Goal: Task Accomplishment & Management: Manage account settings

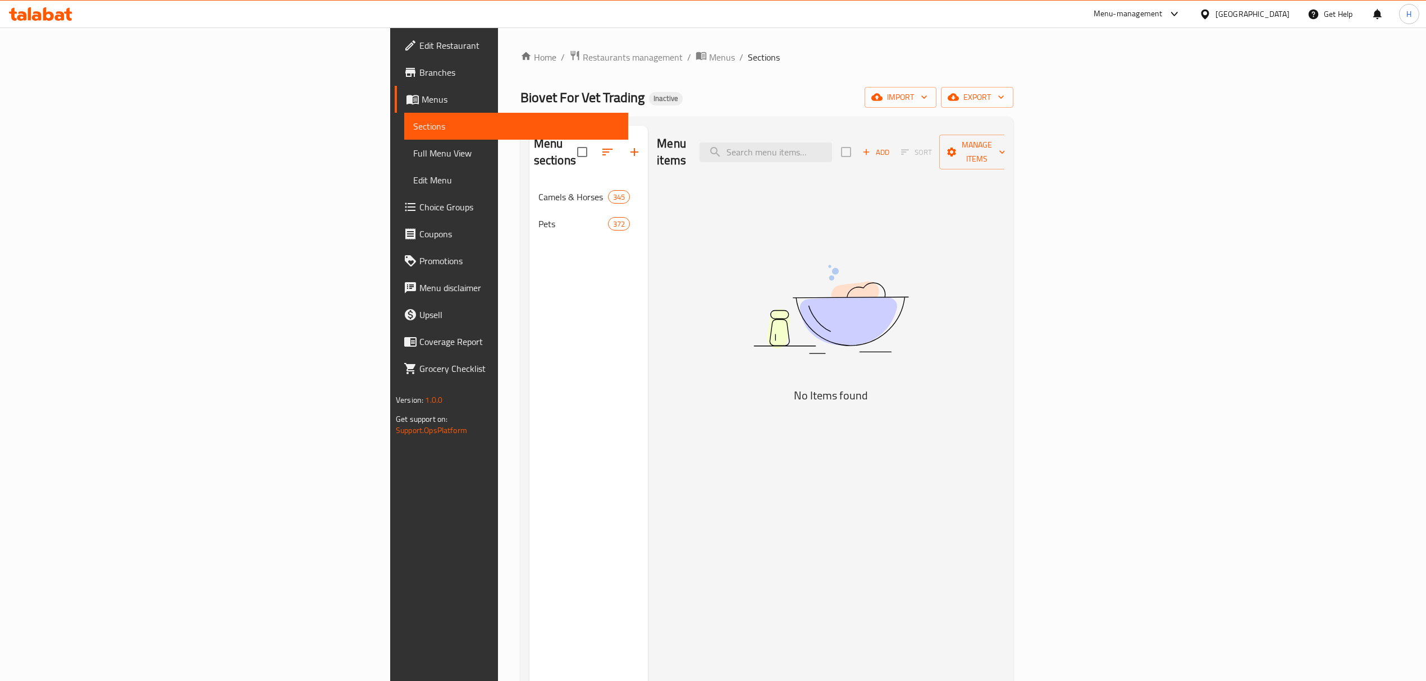
drag, startPoint x: 113, startPoint y: 156, endPoint x: 405, endPoint y: 0, distance: 330.5
click at [413, 156] on span "Full Menu View" at bounding box center [516, 153] width 206 height 13
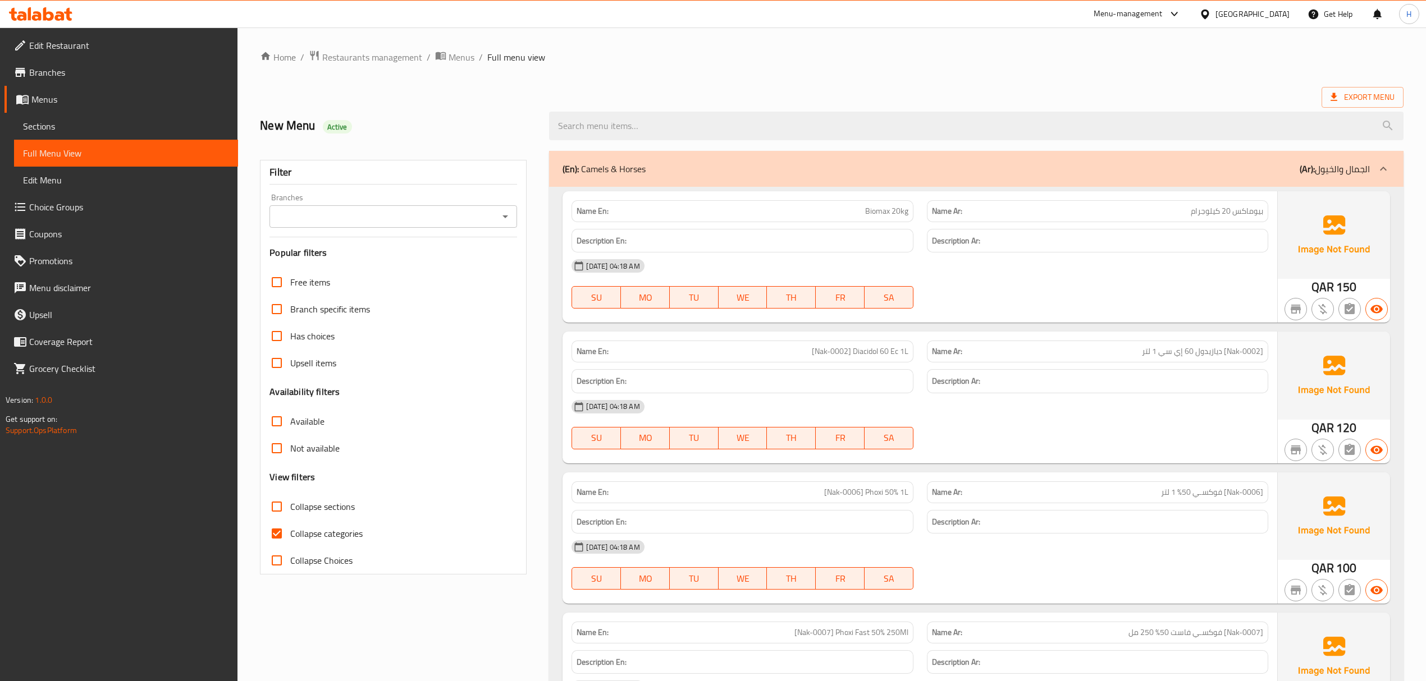
click at [371, 106] on div "New Menu Active" at bounding box center [397, 126] width 289 height 50
click at [383, 217] on input "Branches" at bounding box center [384, 217] width 222 height 16
click at [354, 268] on span "Biovet For Vet Trading, Old Al Rayyan" at bounding box center [348, 265] width 141 height 13
type input "Biovet For Vet Trading, Old Al Rayyan"
click at [277, 509] on input "Collapse sections" at bounding box center [276, 506] width 27 height 27
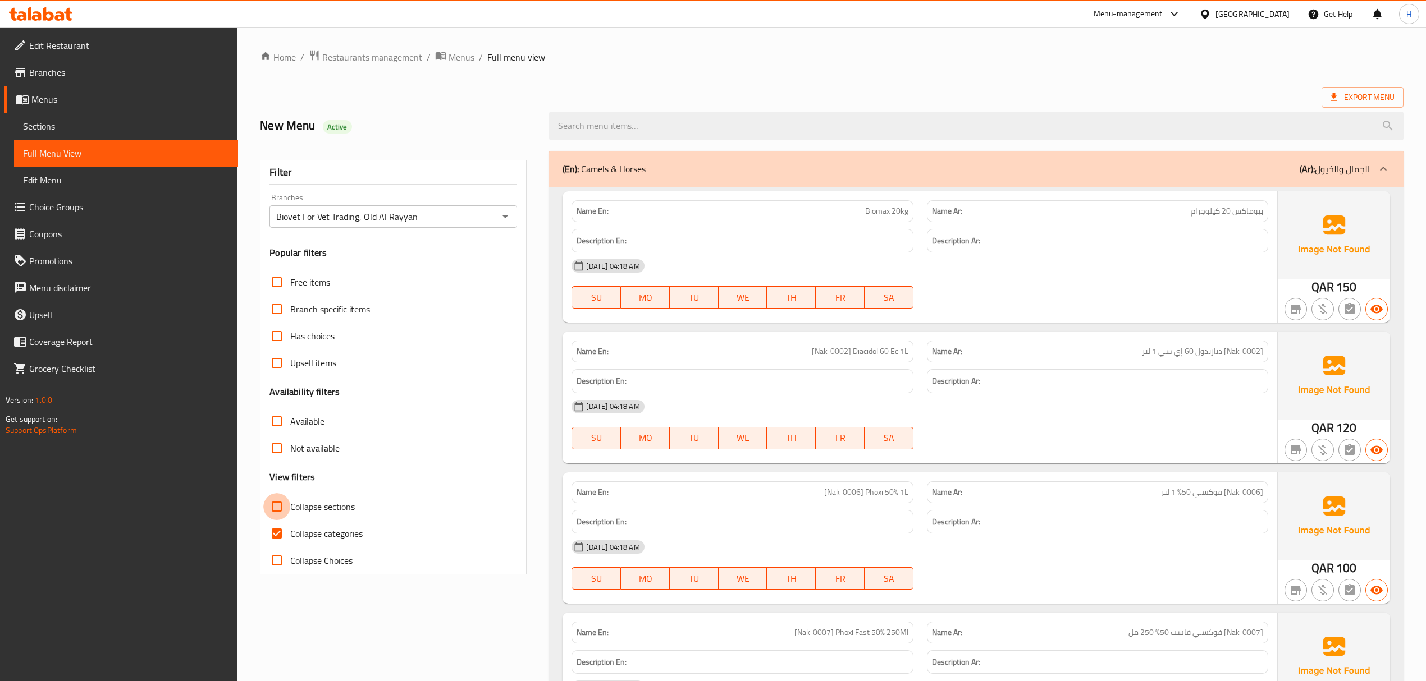
checkbox input "true"
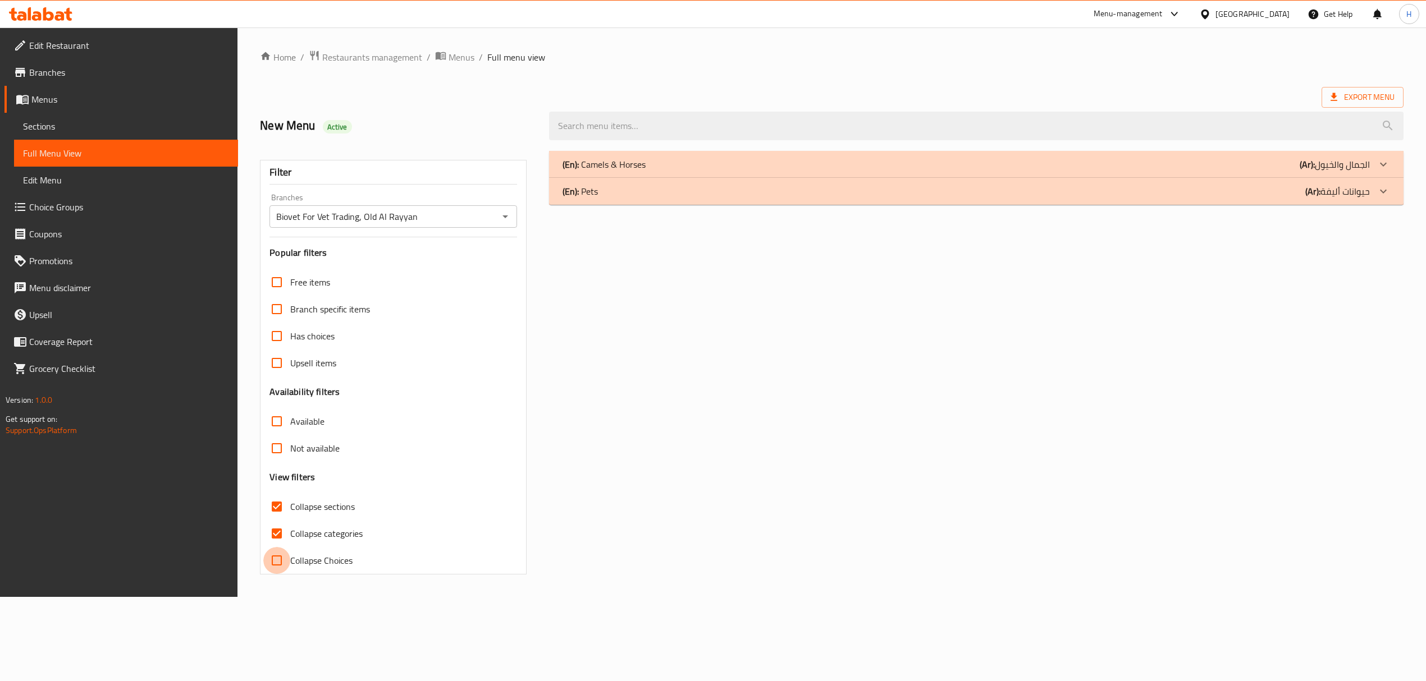
click at [277, 556] on input "Collapse Choices" at bounding box center [276, 560] width 27 height 27
checkbox input "true"
click at [406, 582] on div "Filter Branches Biovet For Vet Trading, Old Al Rayyan Branches Popular filters …" at bounding box center [397, 362] width 289 height 437
click at [703, 173] on div "(En): Camels & Horses (Ar): الجمال والخيول" at bounding box center [983, 164] width 861 height 27
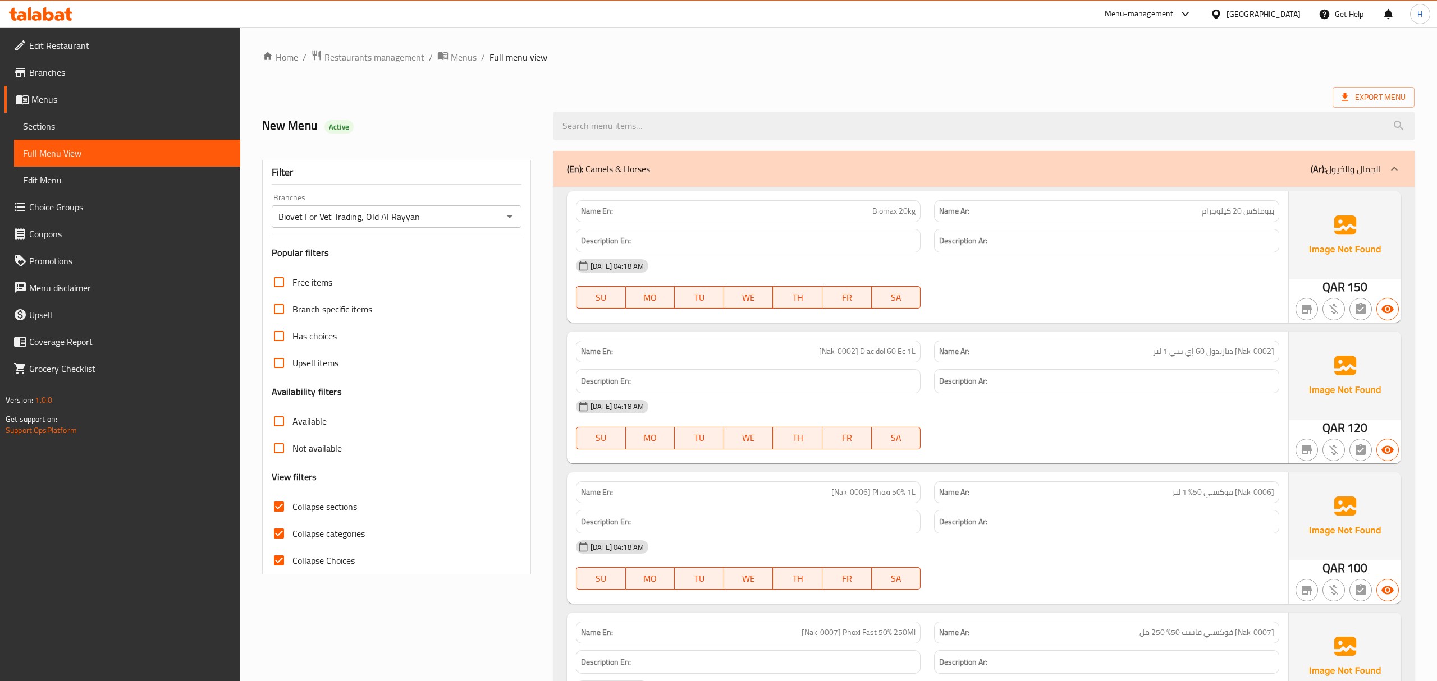
drag, startPoint x: 644, startPoint y: 173, endPoint x: 541, endPoint y: 57, distance: 155.5
click at [586, 187] on div "(En): Camels & Horses (Ar): الجمال والخيول" at bounding box center [983, 169] width 861 height 36
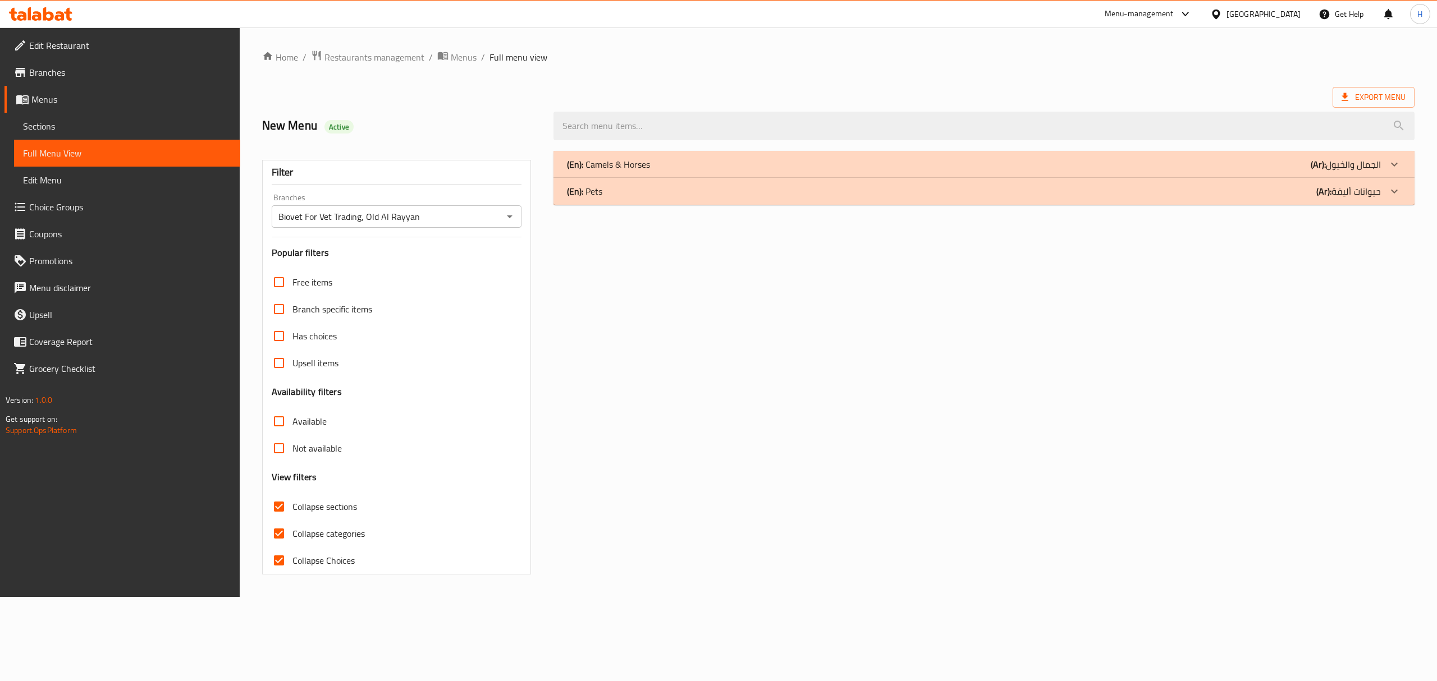
click at [652, 299] on div "(En): Camels & Horses (Ar): الجمال والخيول Name En: Biomax 20kg Name Ar: بيوماك…" at bounding box center [984, 362] width 875 height 437
click at [655, 333] on div "(En): Camels & Horses (Ar): الجمال والخيول Name En: Biomax 20kg Name Ar: بيوماك…" at bounding box center [984, 362] width 875 height 437
drag, startPoint x: 643, startPoint y: 158, endPoint x: 1436, endPoint y: 299, distance: 805.6
click at [643, 158] on p "(En): Camels & Horses" at bounding box center [608, 164] width 83 height 13
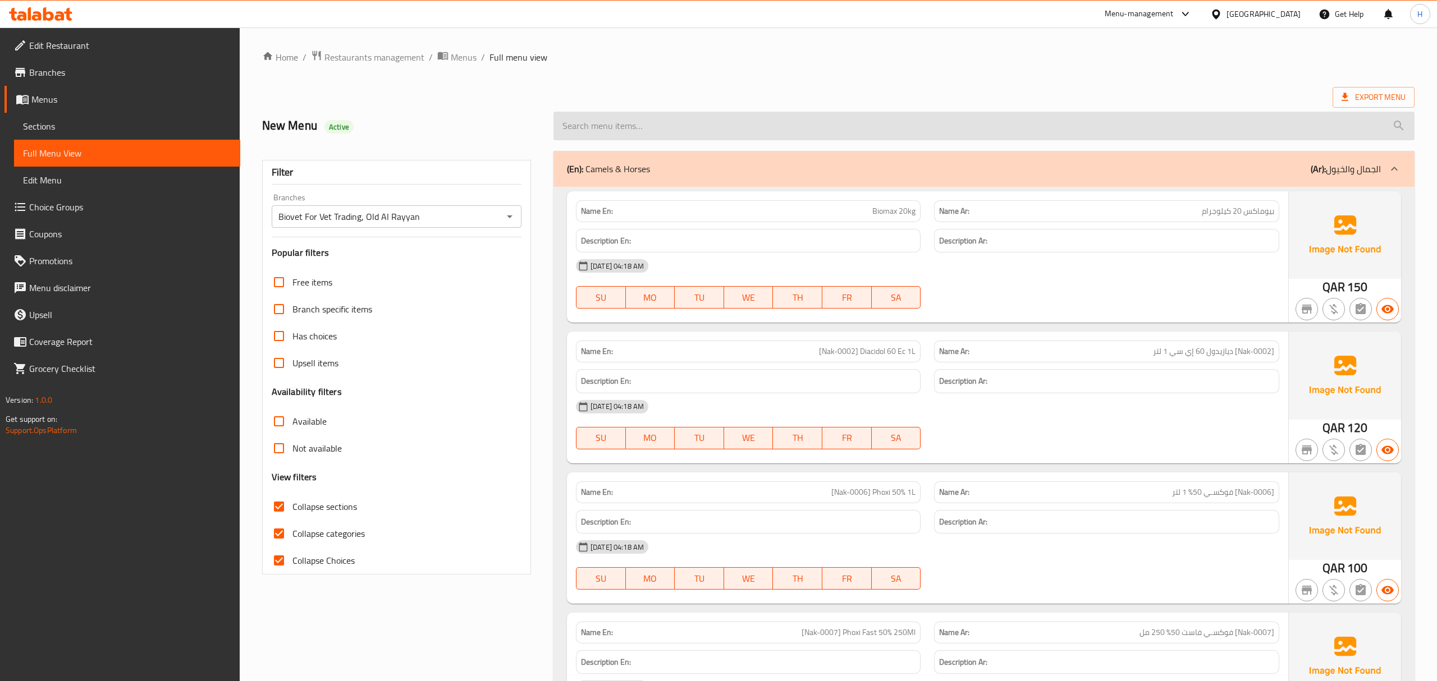
click at [989, 53] on ol "Home / Restaurants management / Menus / Full menu view" at bounding box center [831, 57] width 1143 height 15
click at [1046, 107] on div at bounding box center [975, 126] width 867 height 42
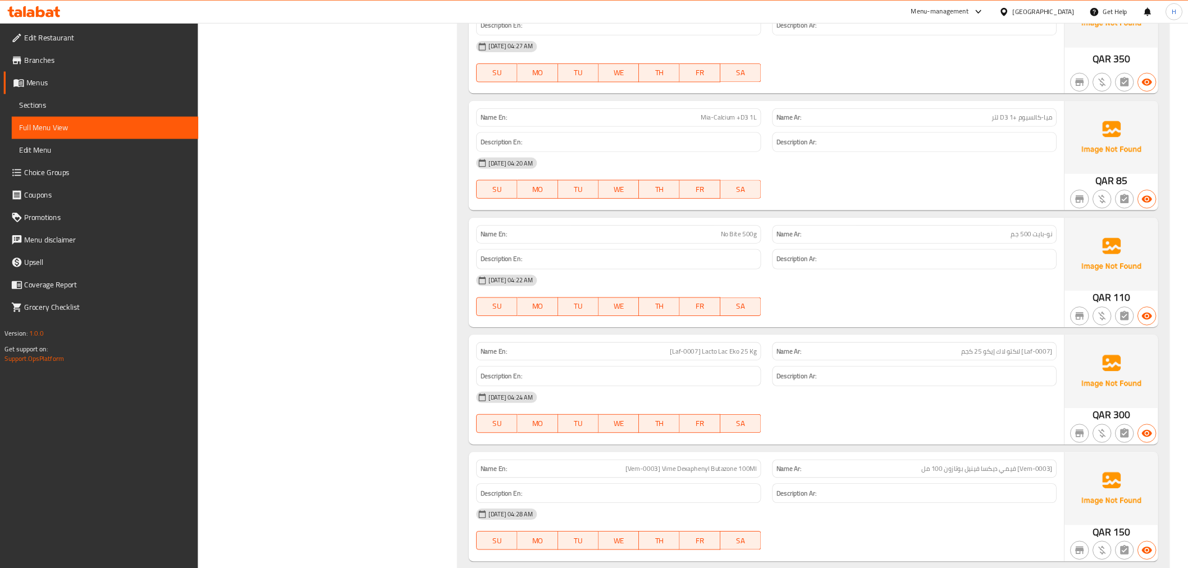
scroll to position [9830, 0]
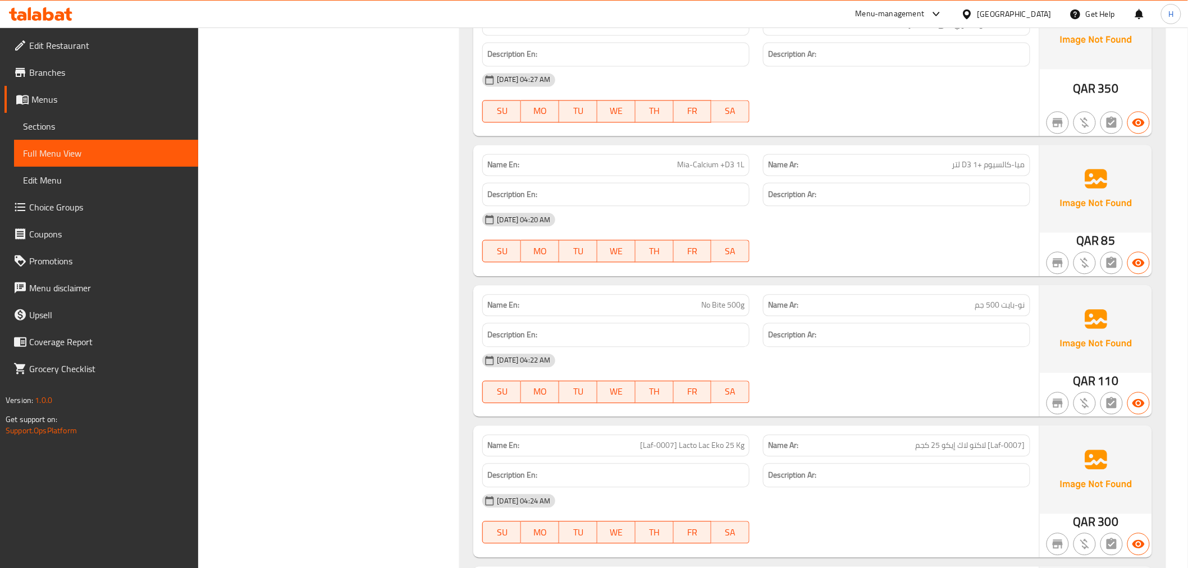
click at [620, 226] on div "[DATE] 04:20 AM" at bounding box center [755, 219] width 561 height 27
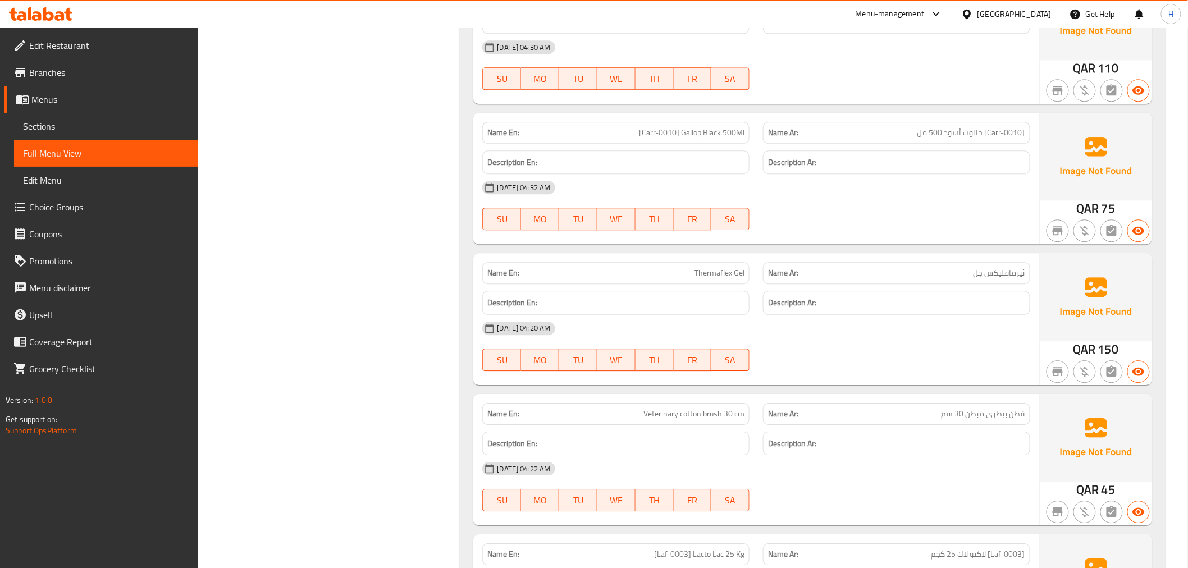
scroll to position [11689, 0]
click at [964, 279] on span "فلامبو 500 مل فلامبو الالمانى الجديد" at bounding box center [964, 273] width 121 height 12
copy span "فلامبو 500 مل فلامبو الالمانى الجديد"
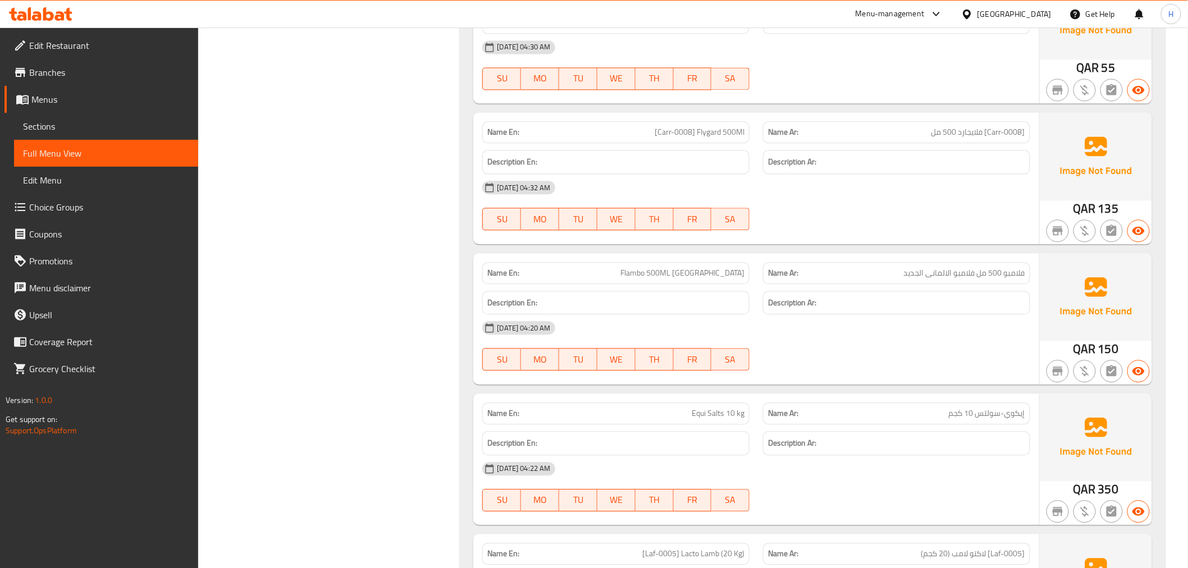
click at [680, 284] on div "Name En: Flambo 500ML new germany" at bounding box center [615, 273] width 267 height 22
click at [929, 279] on span "فلامبو 500 مل فلامبو الالمانى الجديد" at bounding box center [964, 273] width 121 height 12
drag, startPoint x: 929, startPoint y: 287, endPoint x: 578, endPoint y: 12, distance: 445.8
click at [929, 279] on span "فلامبو 500 مل فلامبو الالمانى الجديد" at bounding box center [964, 273] width 121 height 12
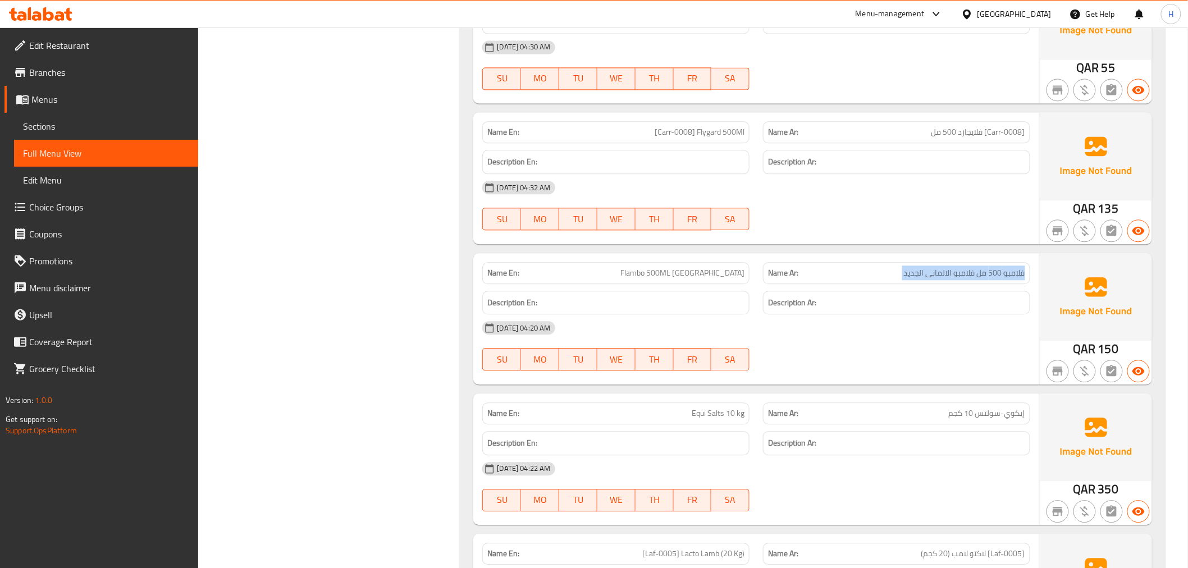
copy span "فلامبو 500 مل فلامبو الالمانى الجديد"
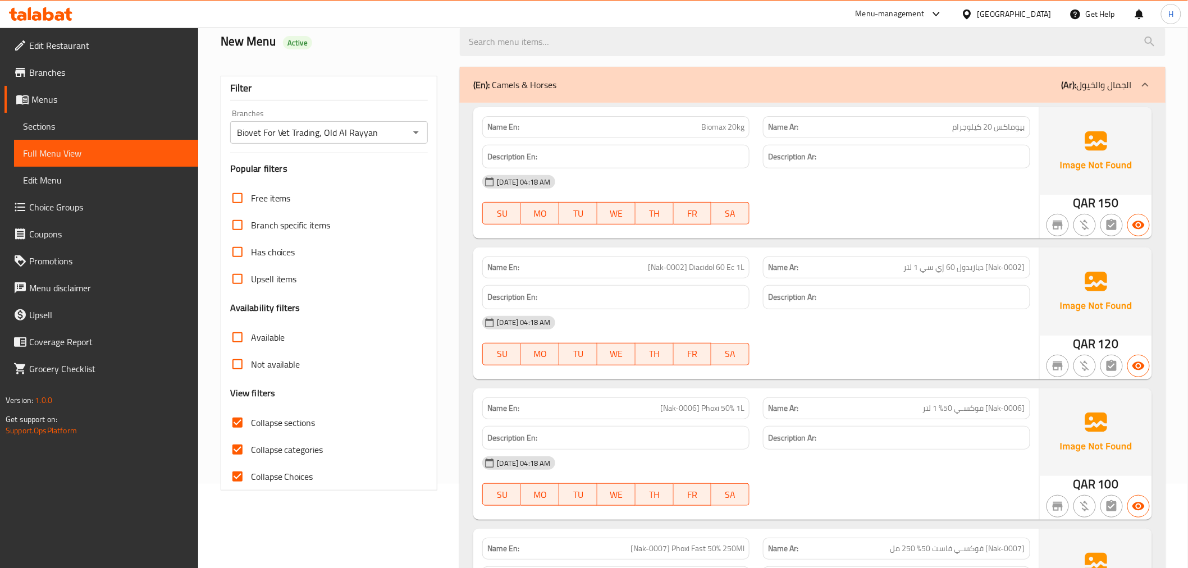
scroll to position [187, 0]
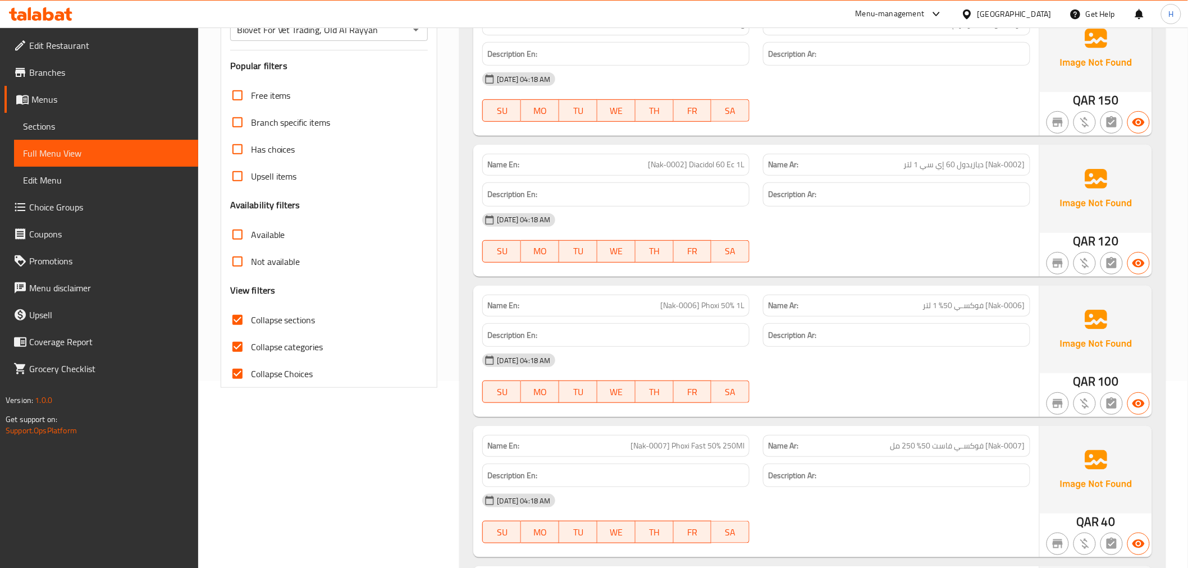
click at [684, 163] on span "[Nak-0002] Diacidol 60 Ec 1L" at bounding box center [696, 165] width 97 height 12
copy span "[Nak-0002] Diacidol 60 Ec 1L"
click at [943, 166] on span "[Nak-0002] ديازيدول 60 إي سي 1 لتر" at bounding box center [964, 165] width 121 height 12
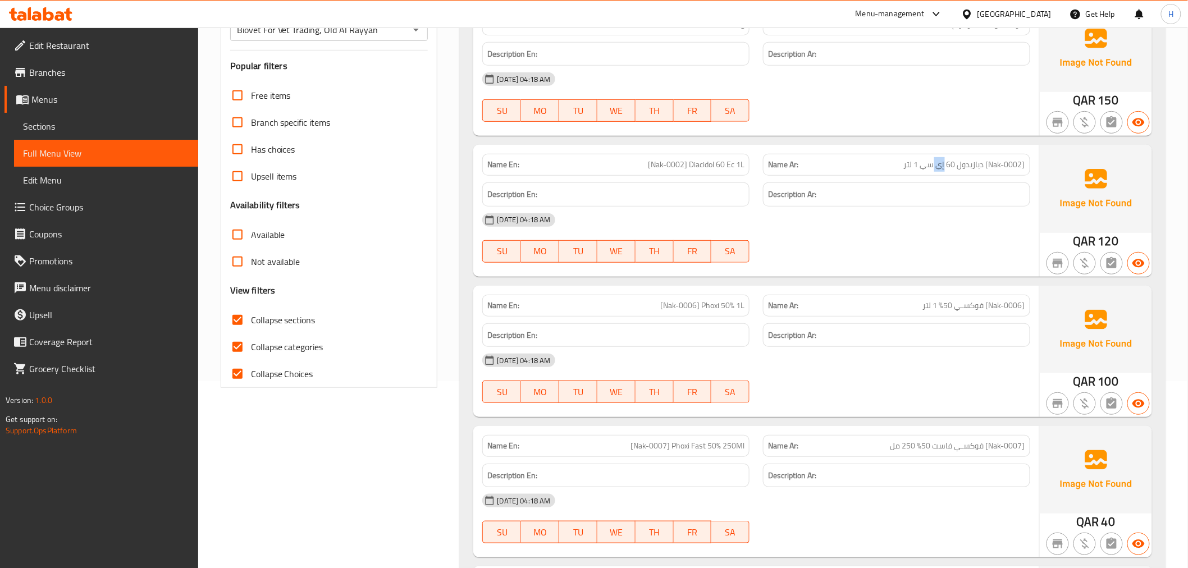
click at [943, 166] on span "[Nak-0002] ديازيدول 60 إي سي 1 لتر" at bounding box center [964, 165] width 121 height 12
drag, startPoint x: 943, startPoint y: 166, endPoint x: 936, endPoint y: 168, distance: 7.1
click at [943, 166] on span "[Nak-0002] ديازيدول 60 إي سي 1 لتر" at bounding box center [964, 165] width 121 height 12
copy span "[Nak-0002] ديازيدول 60 إي سي 1 لتر"
click at [974, 161] on span "[Nak-0002] ديازيدول 60 إي سي 1 لتر" at bounding box center [964, 165] width 121 height 12
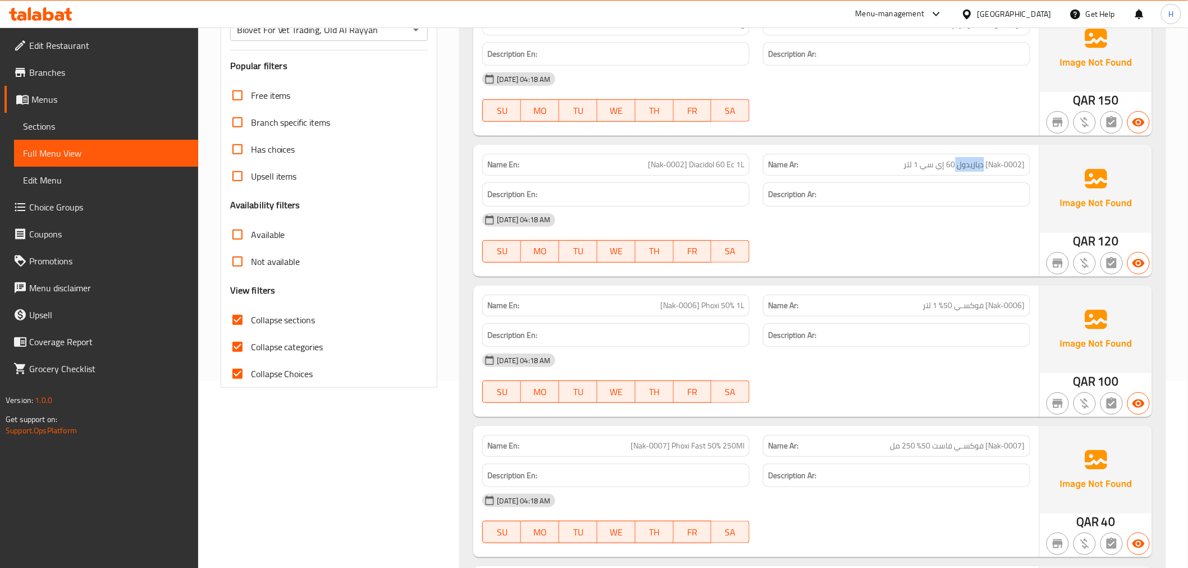
click at [974, 161] on span "[Nak-0002] ديازيدول 60 إي سي 1 لتر" at bounding box center [964, 165] width 121 height 12
drag, startPoint x: 974, startPoint y: 161, endPoint x: 758, endPoint y: 97, distance: 225.5
click at [974, 161] on span "[Nak-0002] ديازيدول 60 إي سي 1 لتر" at bounding box center [964, 165] width 121 height 12
click at [968, 159] on span "[Nak-0002] ديازيدول 60 إي سي 1 لتر" at bounding box center [964, 165] width 121 height 12
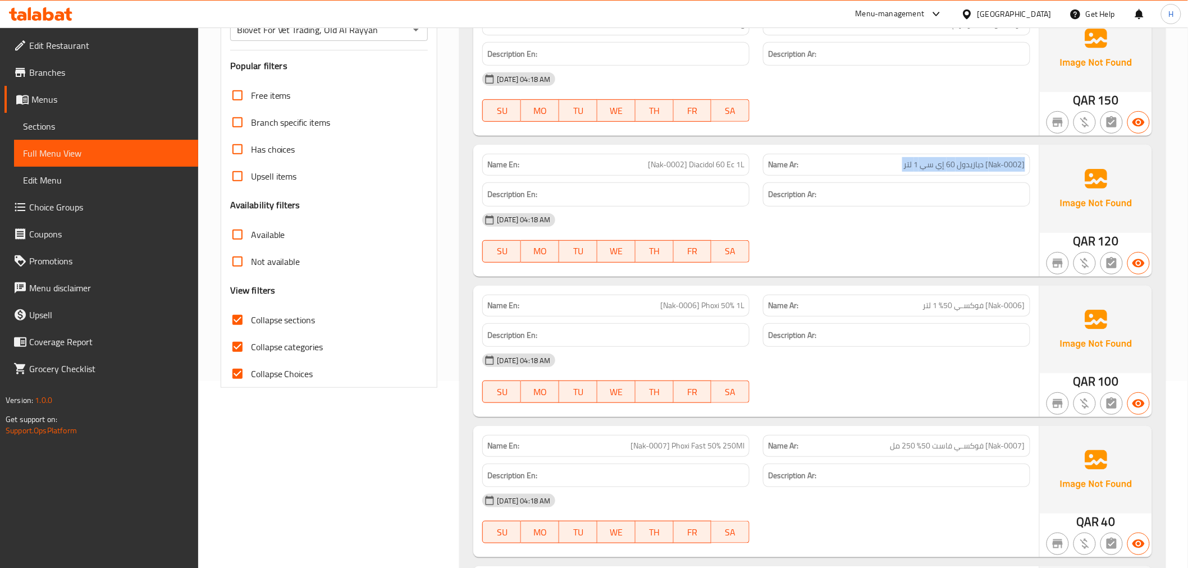
click at [968, 159] on span "[Nak-0002] ديازيدول 60 إي سي 1 لتر" at bounding box center [964, 165] width 121 height 12
click at [952, 147] on div "Name Ar: [Nak-0002] ديازيدول 60 إي سي 1 لتر" at bounding box center [896, 164] width 281 height 35
click at [944, 163] on span "[Nak-0002] ديازيدول 60 إي سي 1 لتر" at bounding box center [964, 165] width 121 height 12
drag, startPoint x: 944, startPoint y: 163, endPoint x: 655, endPoint y: 70, distance: 304.1
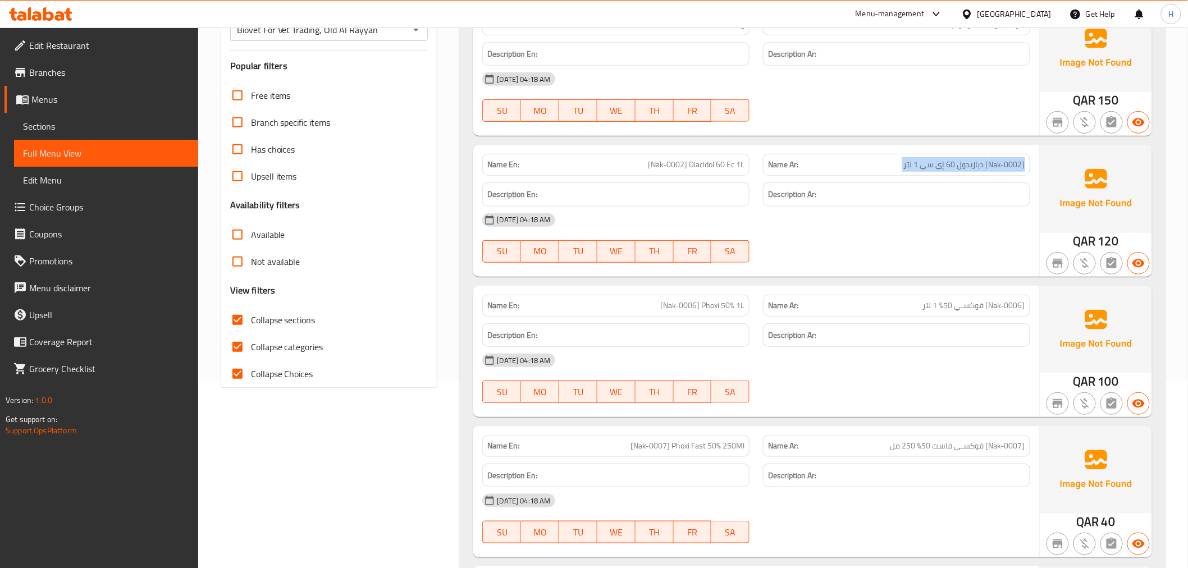
click at [944, 163] on span "[Nak-0002] ديازيدول 60 إي سي 1 لتر" at bounding box center [964, 165] width 121 height 12
copy span "[Nak-0002] ديازيدول 60 إي سي 1 لتر"
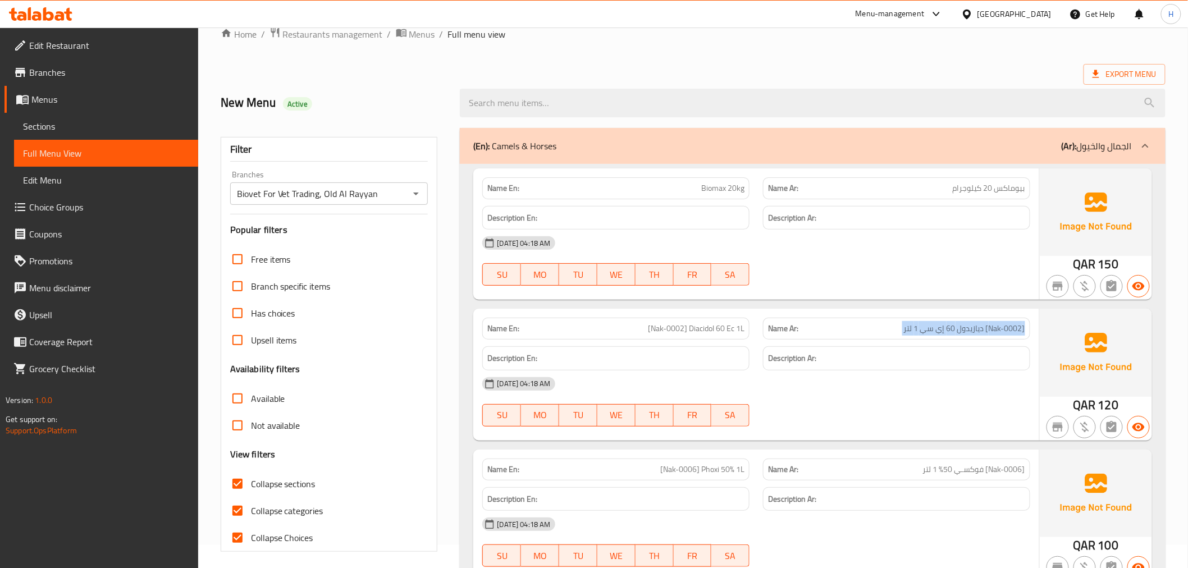
scroll to position [0, 0]
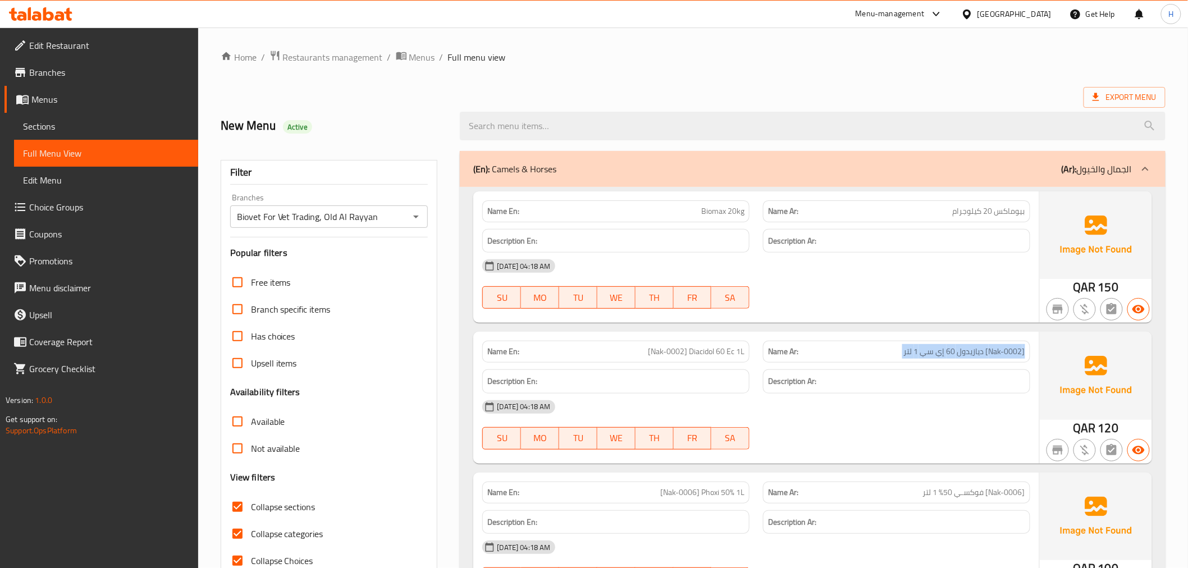
click at [996, 351] on span "[Nak-0002] ديازيدول 60 إي سي 1 لتر" at bounding box center [964, 352] width 121 height 12
copy span "[Nak-0002] ديازيدول 60 إي سي 1 لتر"
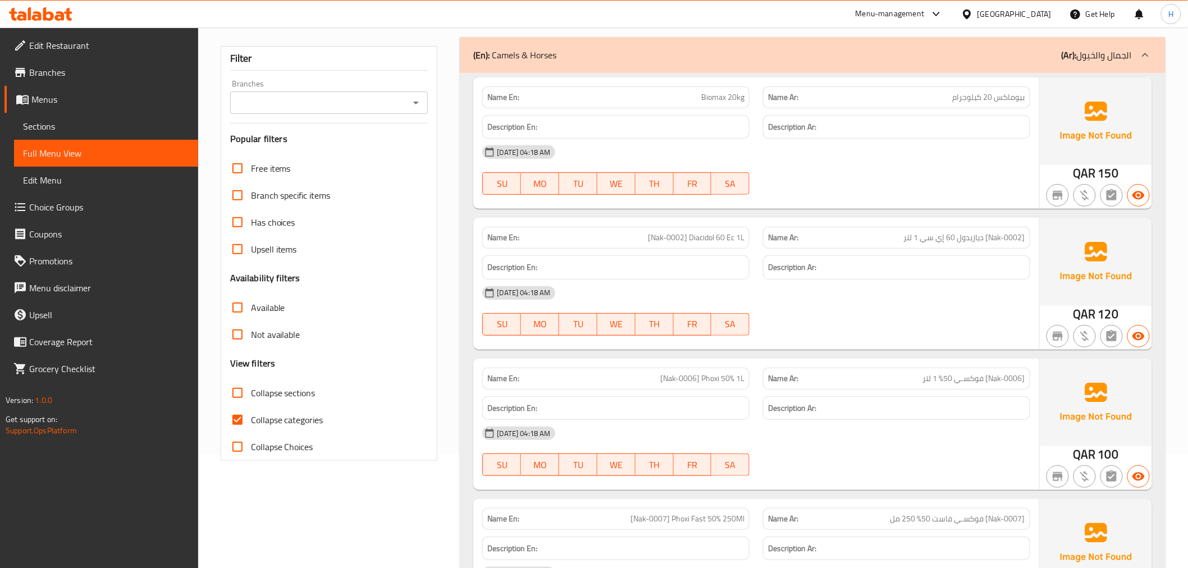
scroll to position [125, 0]
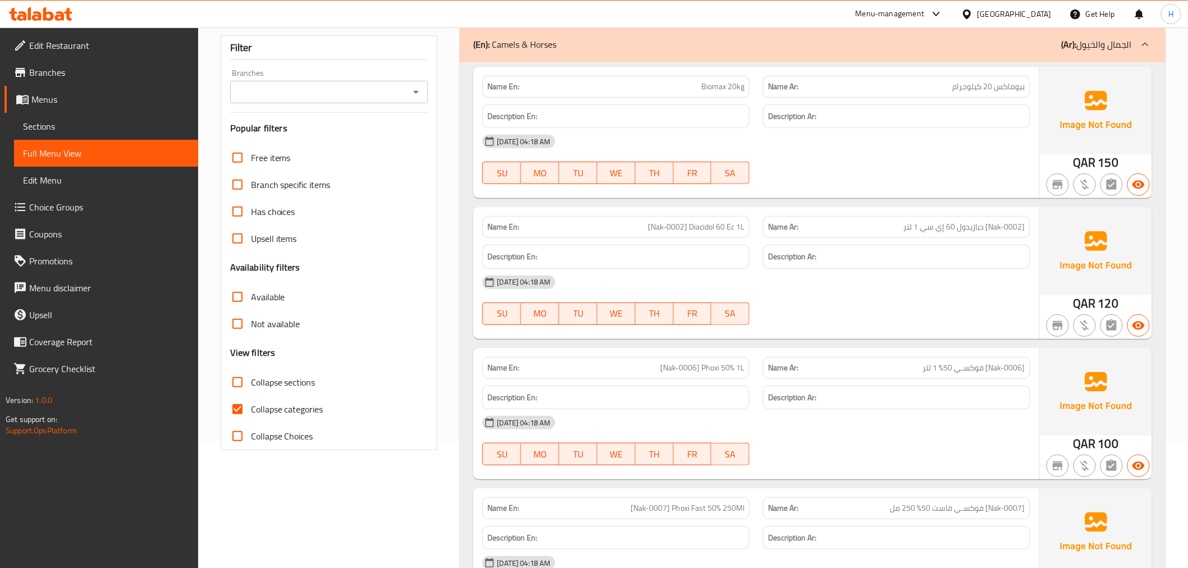
drag, startPoint x: 240, startPoint y: 390, endPoint x: 232, endPoint y: 439, distance: 50.1
click at [240, 390] on input "Collapse sections" at bounding box center [237, 382] width 27 height 27
checkbox input "true"
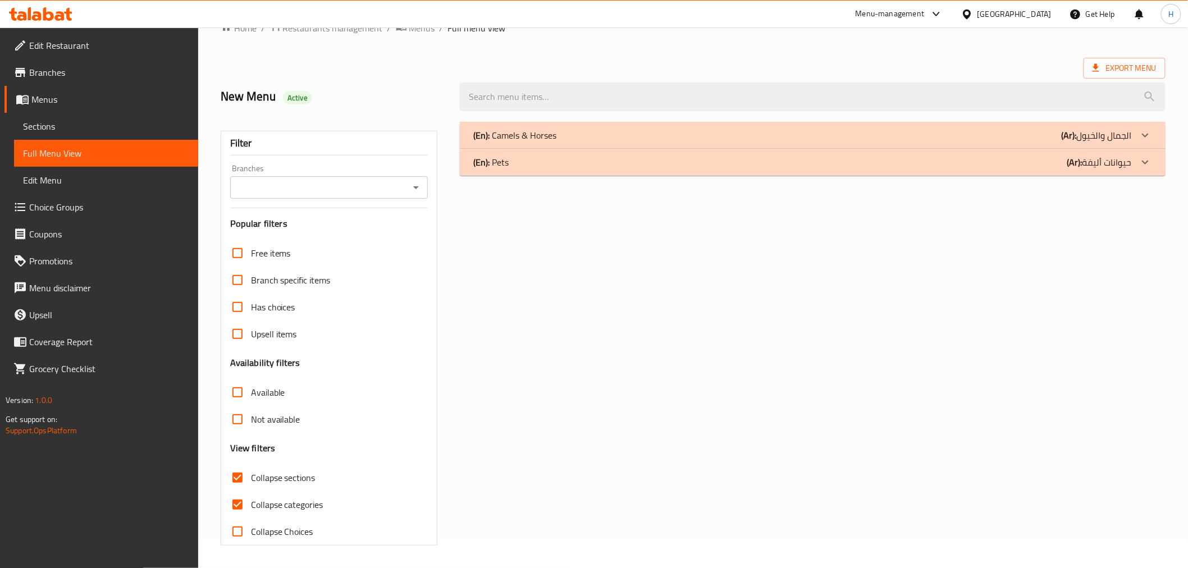
click at [232, 518] on input "Collapse Choices" at bounding box center [237, 531] width 27 height 27
checkbox input "true"
drag, startPoint x: 71, startPoint y: 132, endPoint x: 103, endPoint y: 172, distance: 51.5
click at [71, 132] on span "Sections" at bounding box center [106, 126] width 166 height 13
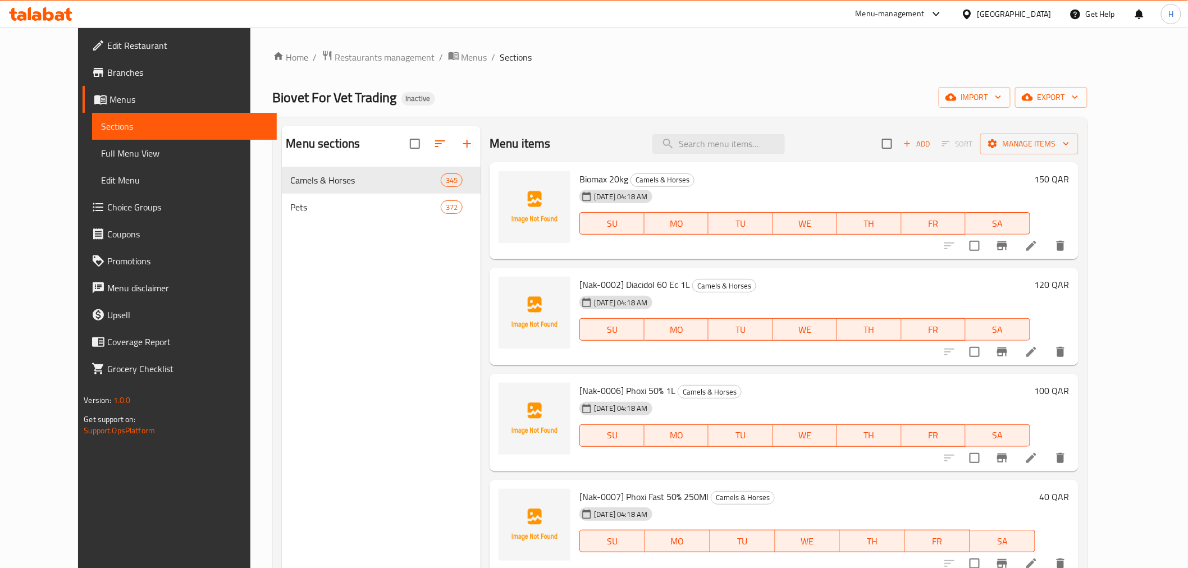
click at [747, 158] on div "Menu items Add Sort Manage items" at bounding box center [783, 144] width 588 height 36
paste input "فلامبو 500 مل فلامبو الالمانى الجديد"
click at [745, 134] on input "search" at bounding box center [718, 144] width 132 height 20
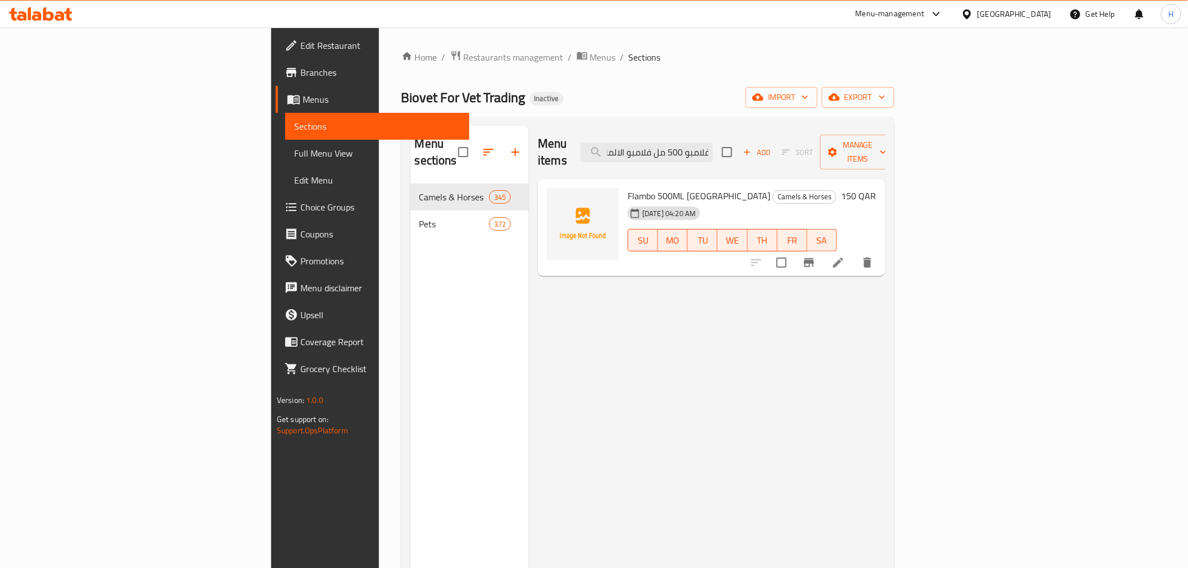
type input "فلامبو 500 مل فلامبو الالمانى الجديد"
click at [854, 254] on li at bounding box center [837, 263] width 31 height 20
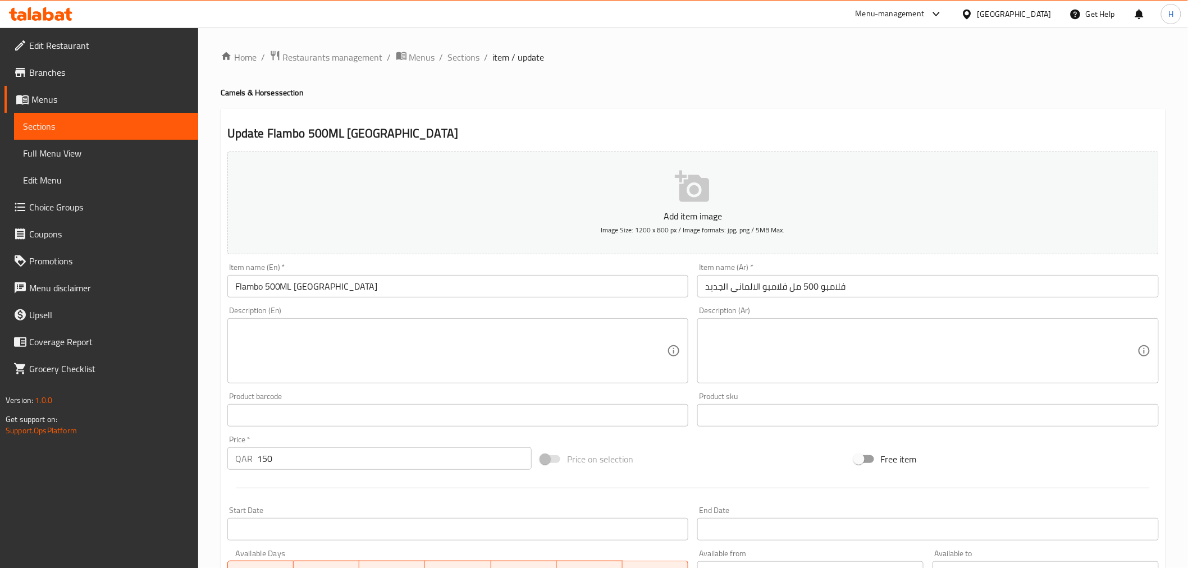
click at [770, 290] on input "فلامبو 500 مل فلامبو الالمانى الجديد" at bounding box center [927, 286] width 461 height 22
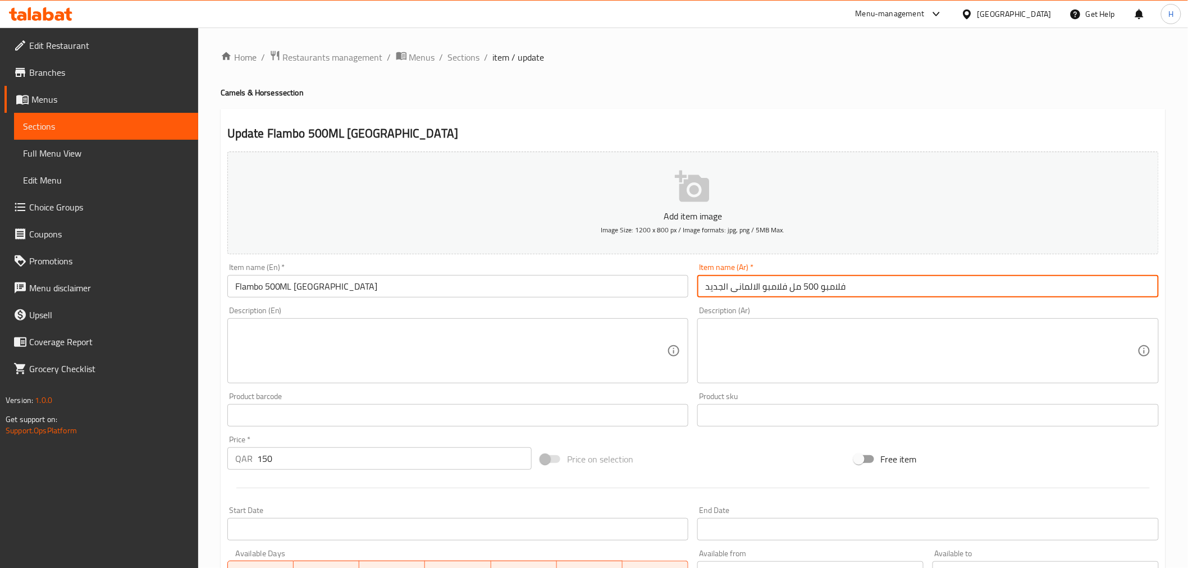
click at [770, 290] on input "فلامبو 500 مل فلامبو الالمانى الجديد" at bounding box center [927, 286] width 461 height 22
type input "فلامبو 500 مل الالمانى الجديد"
click at [723, 289] on input "فلامبو 500 مل الالمانى الجديد" at bounding box center [927, 286] width 461 height 22
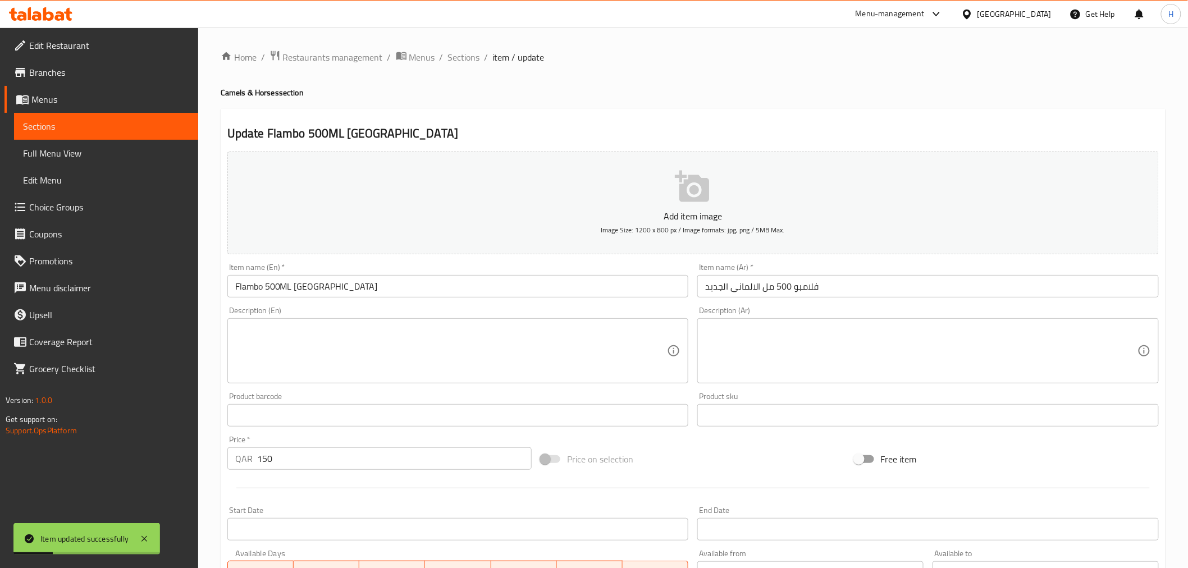
click at [829, 99] on div "Home / Restaurants management / Menus / Sections / item / update Camels & Horse…" at bounding box center [693, 410] width 945 height 721
click at [395, 79] on div "Home / Restaurants management / Menus / Sections / item / update Camels & Horse…" at bounding box center [693, 410] width 945 height 721
click at [394, 90] on h4 "Camels & Horses section" at bounding box center [693, 92] width 945 height 11
drag, startPoint x: 475, startPoint y: 62, endPoint x: 479, endPoint y: 12, distance: 50.1
click at [475, 62] on span "Sections" at bounding box center [464, 57] width 32 height 13
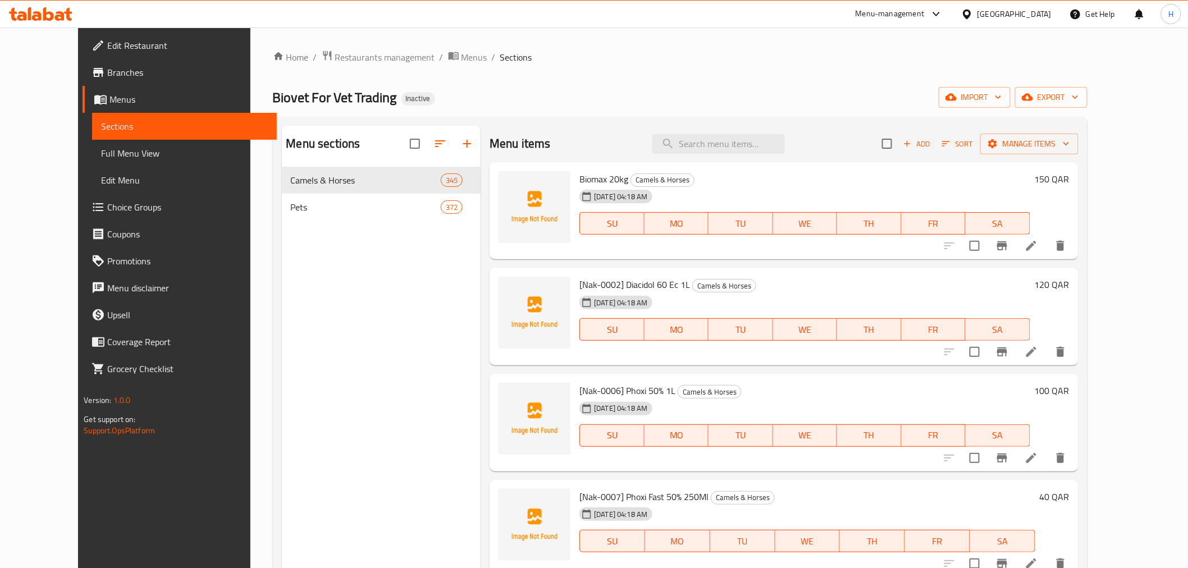
click at [711, 158] on div "Menu items Add Sort Manage items" at bounding box center [783, 144] width 588 height 36
click at [716, 149] on input "search" at bounding box center [718, 144] width 132 height 20
click at [731, 147] on input "search" at bounding box center [718, 144] width 132 height 20
click at [739, 140] on input "search" at bounding box center [718, 144] width 132 height 20
drag, startPoint x: 730, startPoint y: 91, endPoint x: 714, endPoint y: 186, distance: 96.7
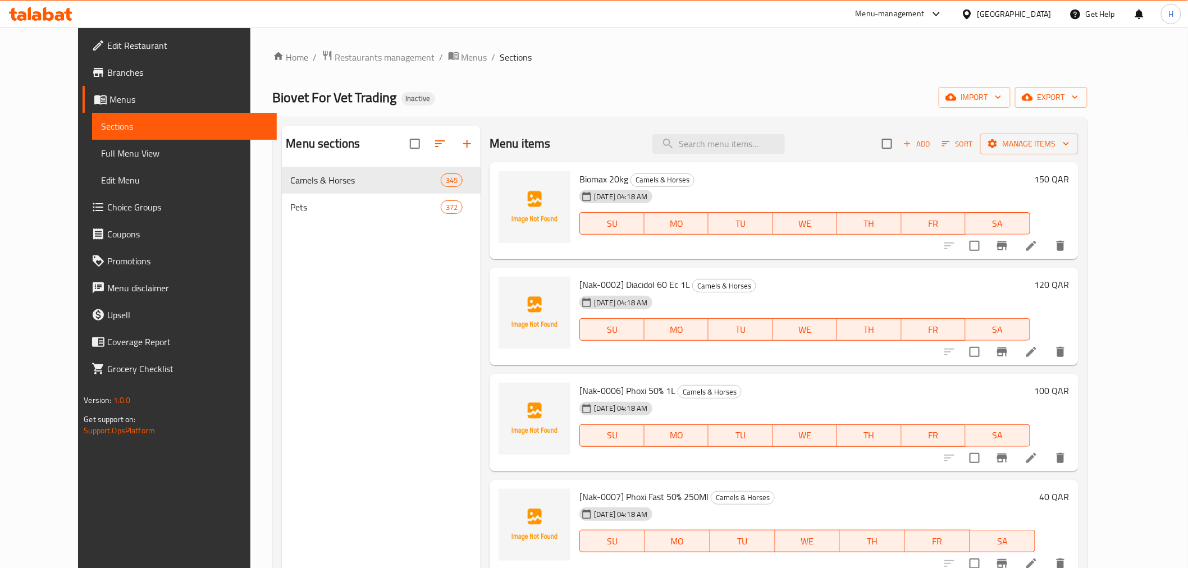
click at [730, 91] on div "Biovet For Vet Trading Inactive import export" at bounding box center [680, 97] width 814 height 21
click at [747, 139] on input "search" at bounding box center [718, 144] width 132 height 20
paste input "[Nak-0002] ديازيدول 60 إي سي 1 لتر"
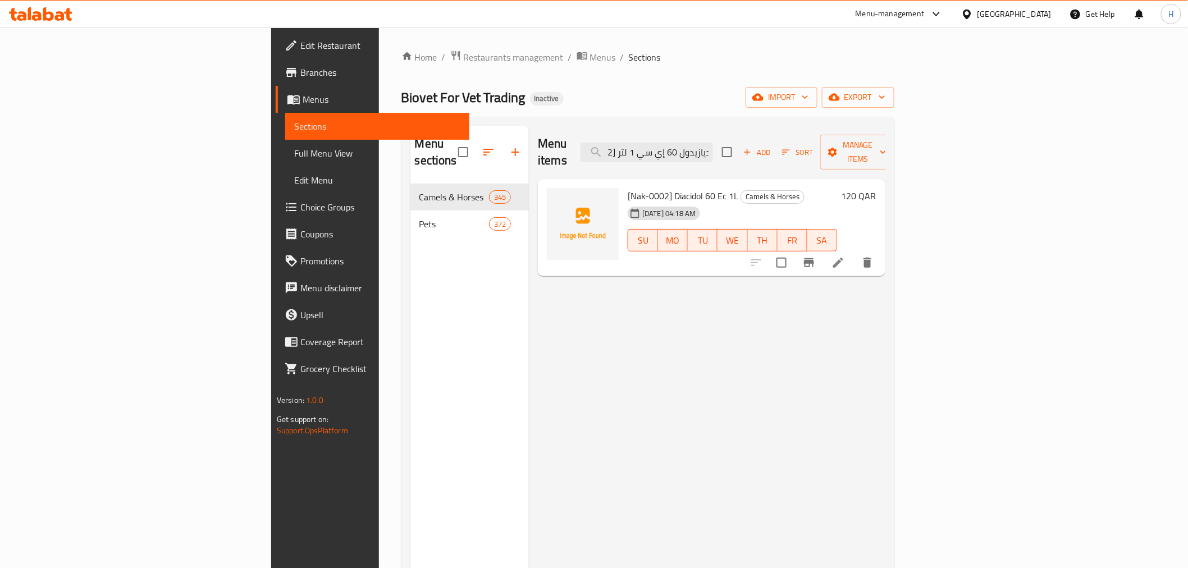
type input "[Nak-0002] ديازيدول 60 إي سي 1 لتر"
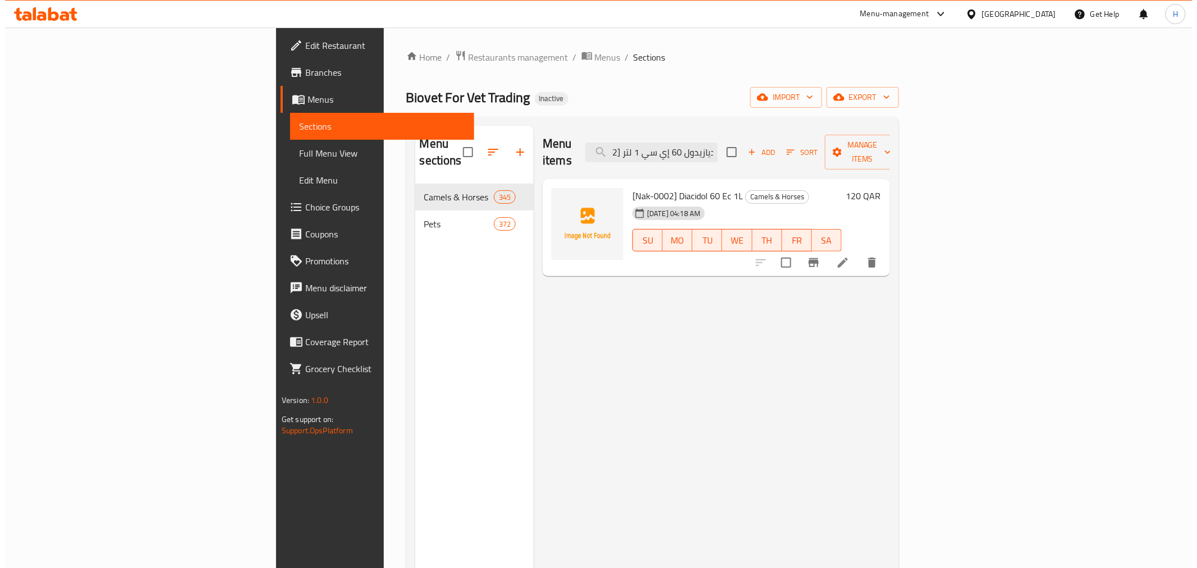
scroll to position [0, 0]
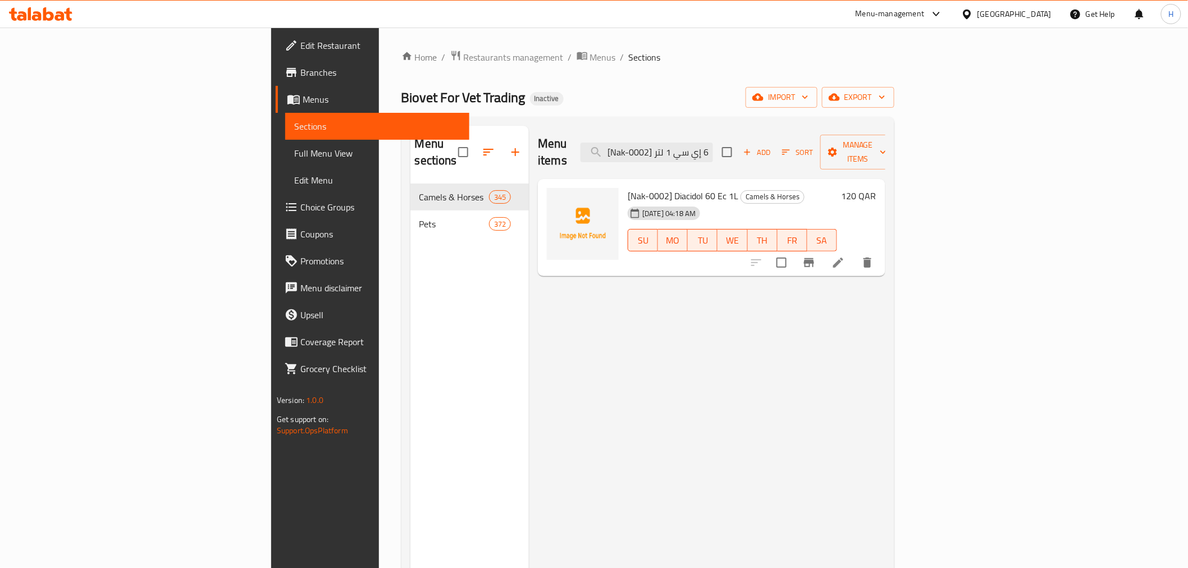
click at [881, 249] on div at bounding box center [812, 262] width 138 height 27
click at [845, 256] on icon at bounding box center [837, 262] width 13 height 13
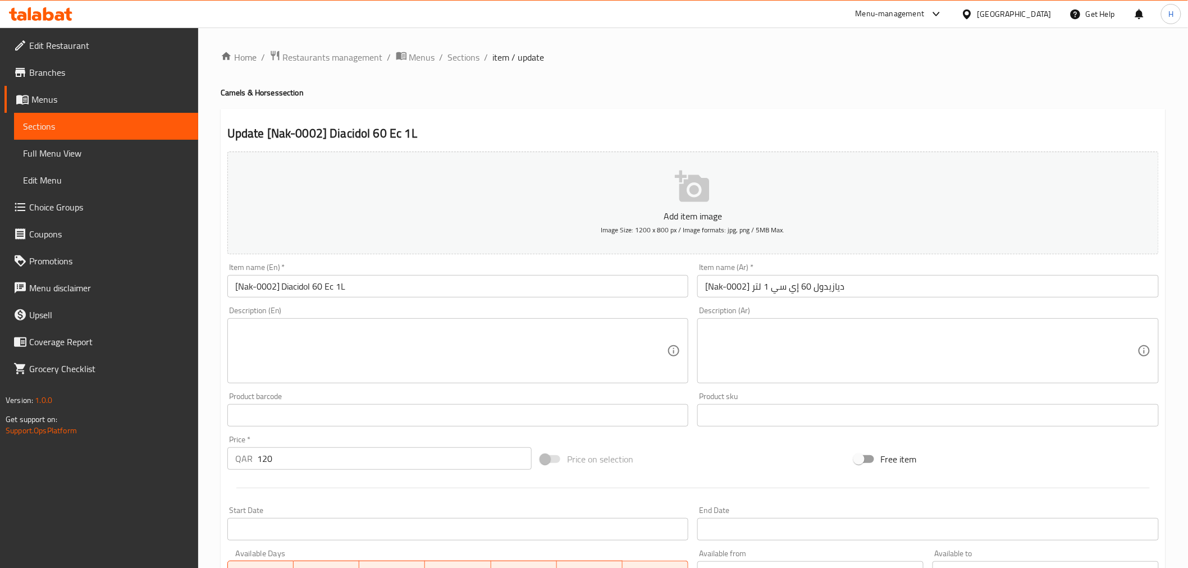
click at [829, 294] on input "[Nak-0002] ديازيدول 60 إي سي 1 لتر" at bounding box center [927, 286] width 461 height 22
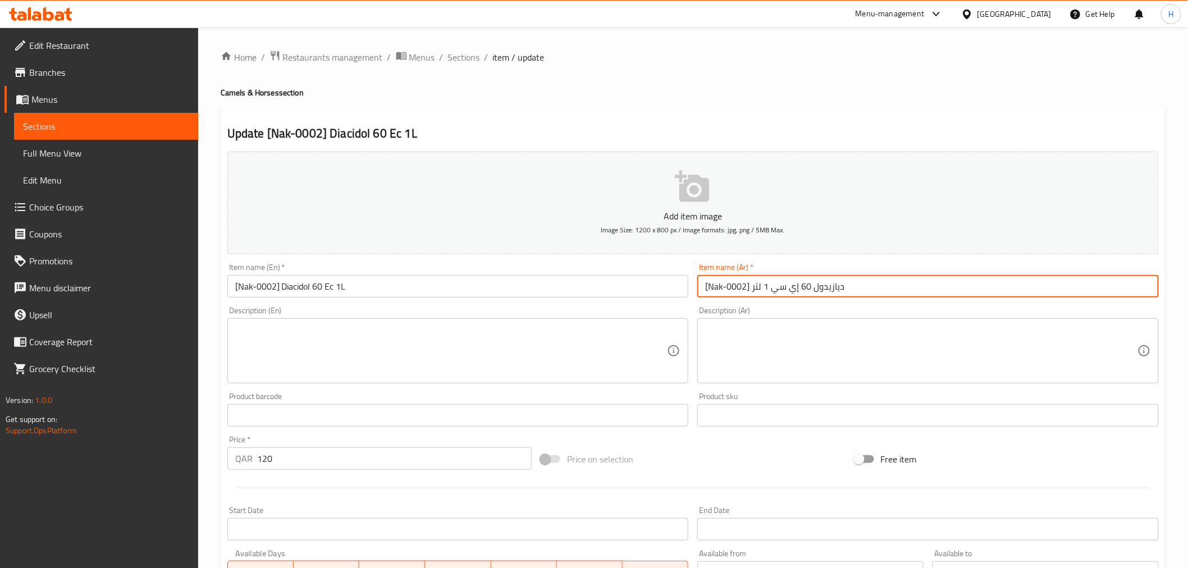
click at [829, 294] on input "[Nak-0002] ديازيدول 60 إي سي 1 لتر" at bounding box center [927, 286] width 461 height 22
paste input "text"
type input "[Nak-0002] دياسيدول 60 إي سي 1 لتر"
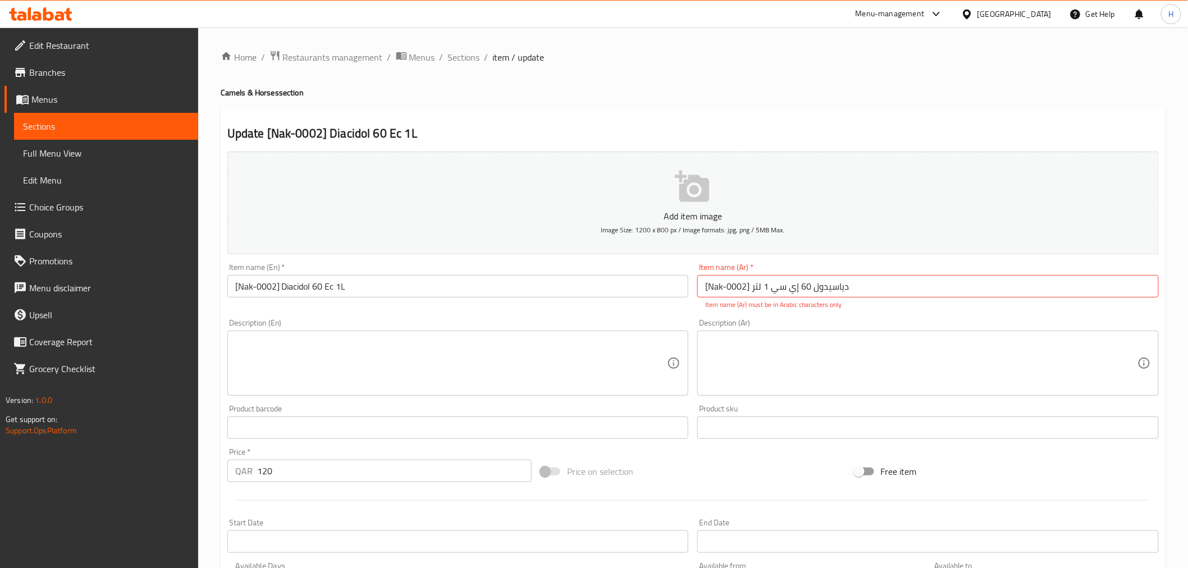
click at [790, 301] on p "Item name (Ar) must be in Arabic characters only" at bounding box center [928, 305] width 446 height 10
click at [882, 283] on input "[Nak-0002] دياسيدول 60 إي سي 1 لتر" at bounding box center [927, 286] width 461 height 22
click at [518, 279] on input "[Nak-0002] Diacidol 60 Ec 1L" at bounding box center [457, 286] width 461 height 22
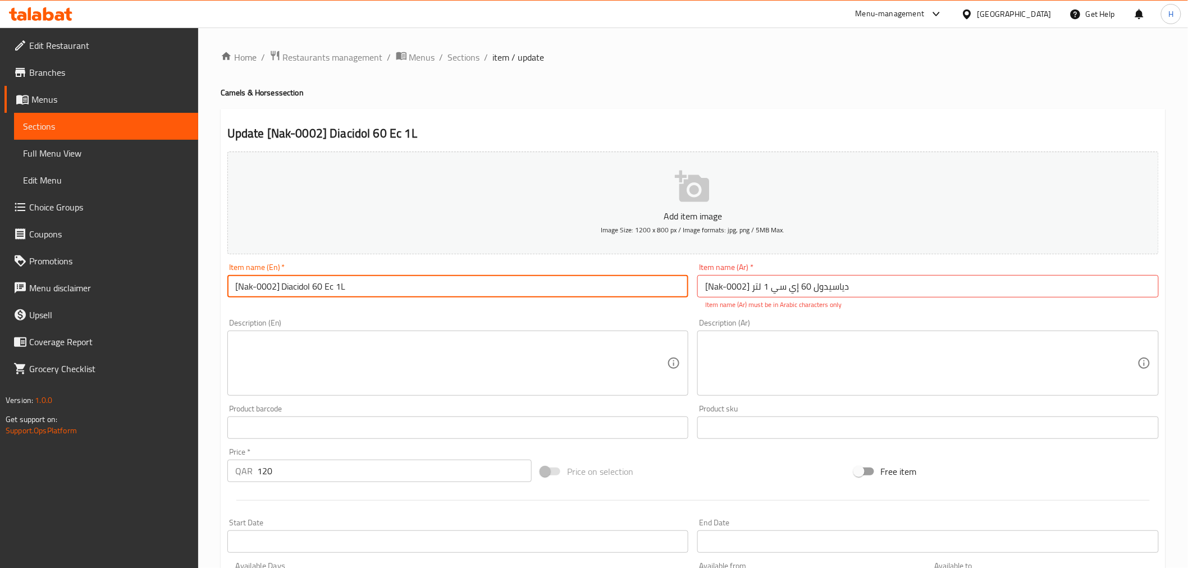
click at [518, 279] on input "[Nak-0002] Diacidol 60 Ec 1L" at bounding box center [457, 286] width 461 height 22
click at [783, 290] on input "[Nak-0002] دياسيدول 60 إي سي 1 لتر" at bounding box center [927, 286] width 461 height 22
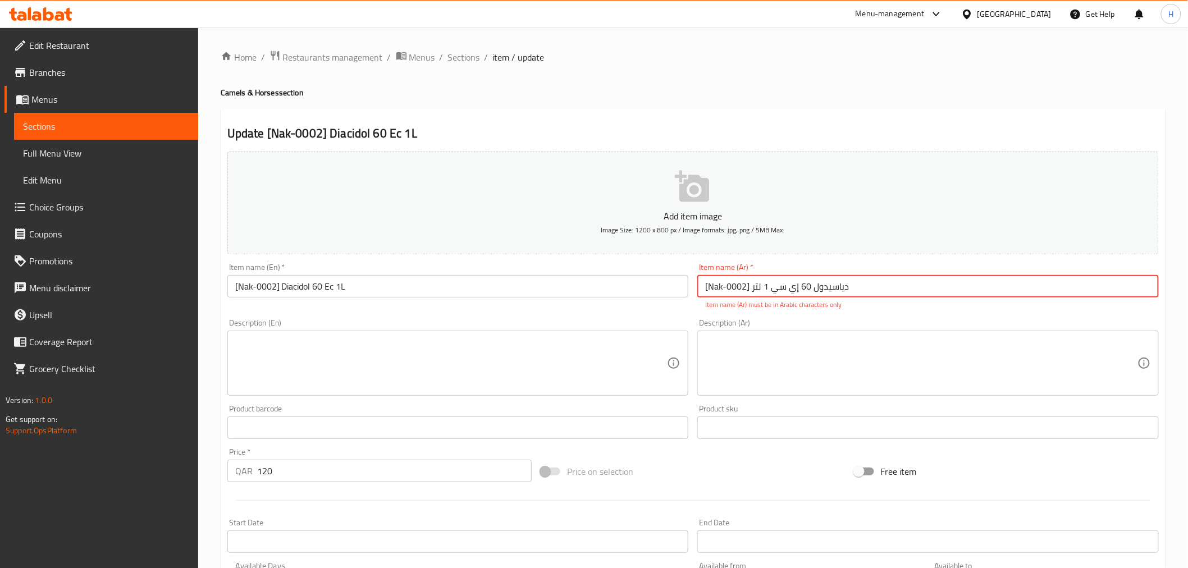
click at [783, 290] on input "[Nak-0002] دياسيدول 60 إي سي 1 لتر" at bounding box center [927, 286] width 461 height 22
click at [811, 281] on input "[Nak-0002] دياسيدول 60 إي سي 1 لتر" at bounding box center [927, 286] width 461 height 22
click at [443, 53] on ol "Home / Restaurants management / Menus / Sections / item / update" at bounding box center [693, 57] width 945 height 15
click at [458, 58] on span "Sections" at bounding box center [464, 57] width 32 height 13
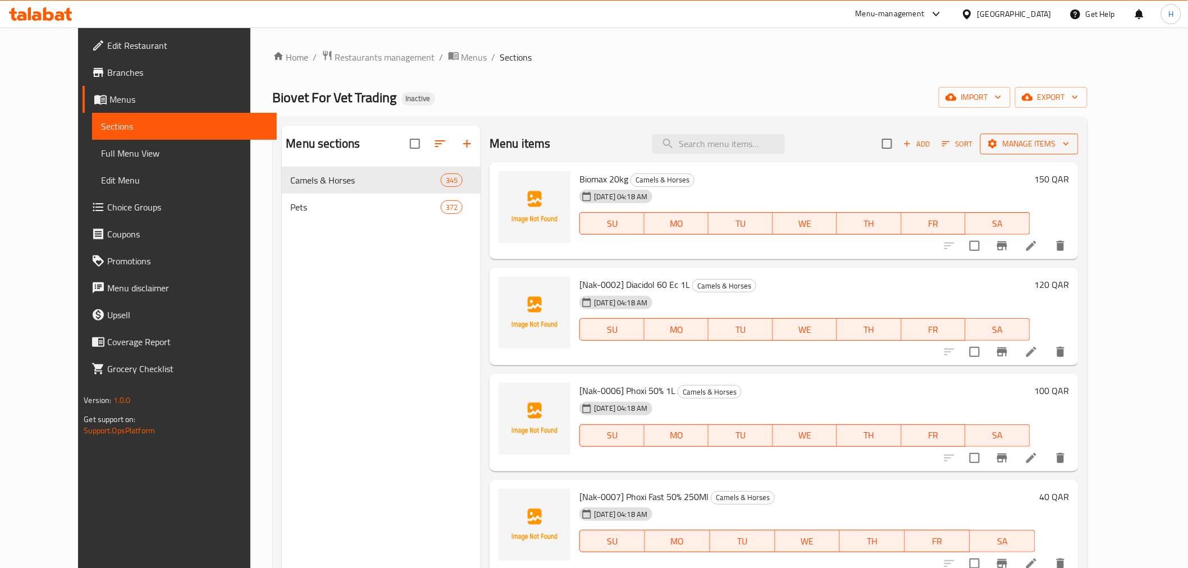
click at [998, 148] on icon "button" at bounding box center [992, 143] width 11 height 11
click at [1069, 145] on span "Manage items" at bounding box center [1029, 144] width 80 height 14
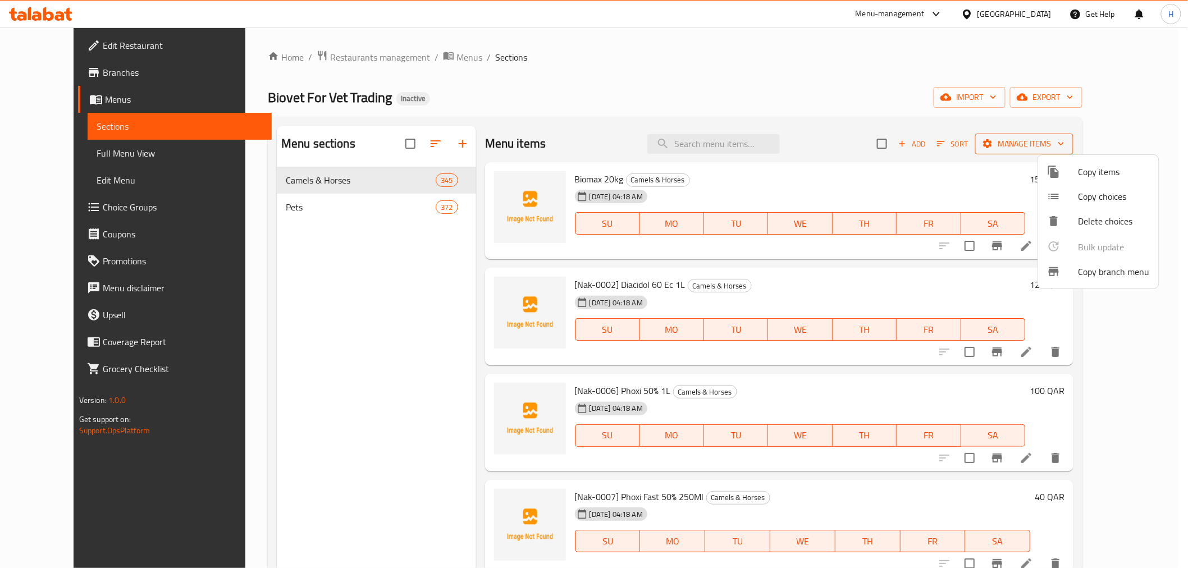
click at [1106, 147] on div at bounding box center [594, 284] width 1188 height 568
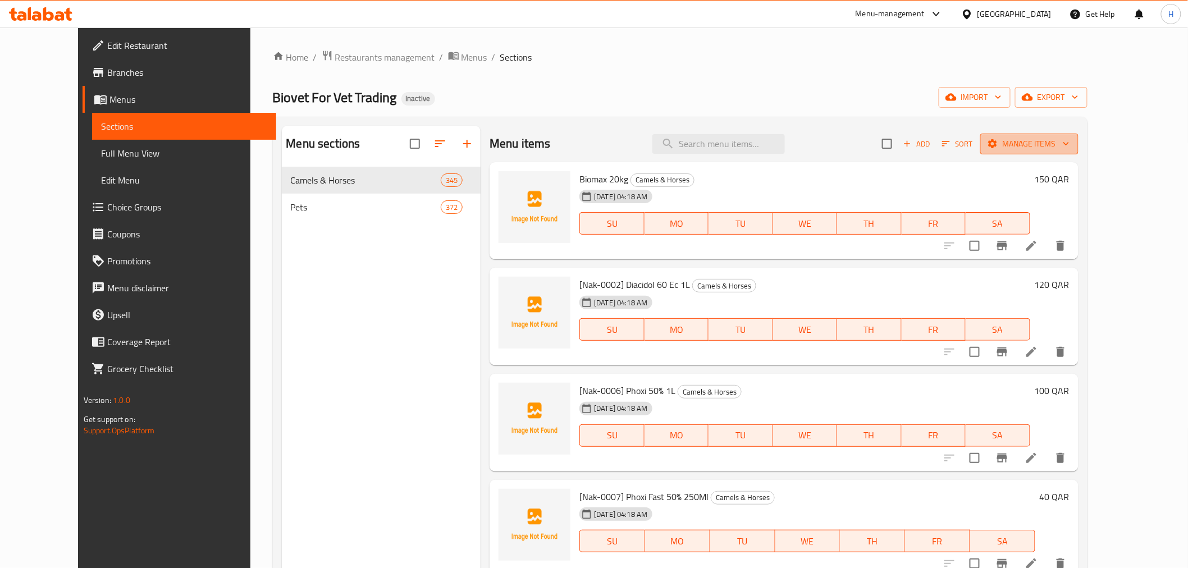
click at [1069, 140] on span "Manage items" at bounding box center [1029, 144] width 80 height 14
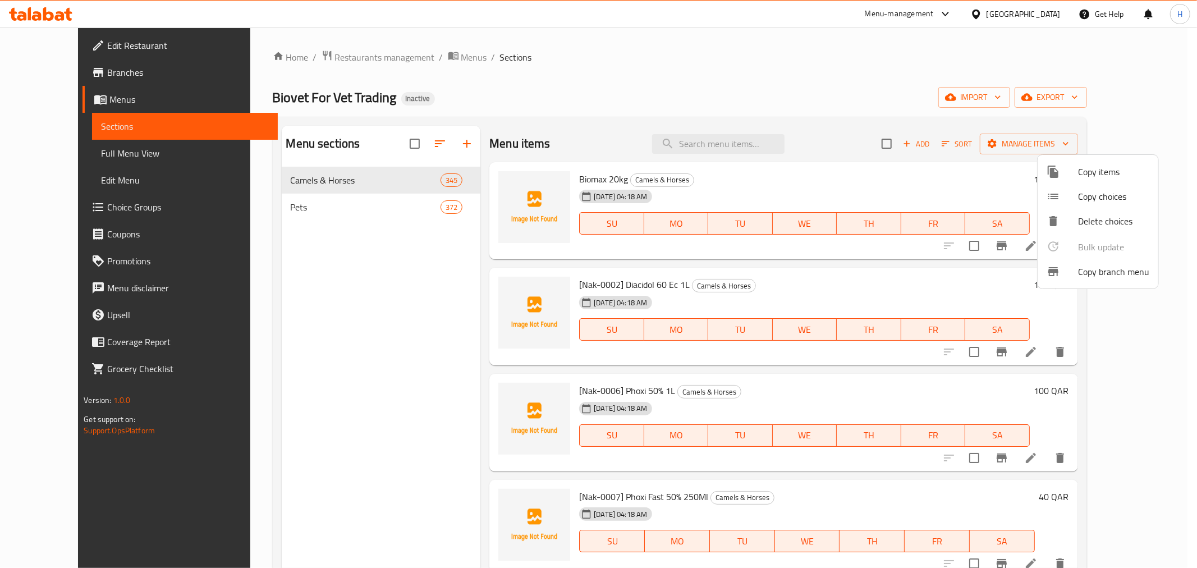
click at [1136, 102] on div at bounding box center [598, 284] width 1197 height 568
click at [1078, 91] on span "export" at bounding box center [1051, 97] width 54 height 14
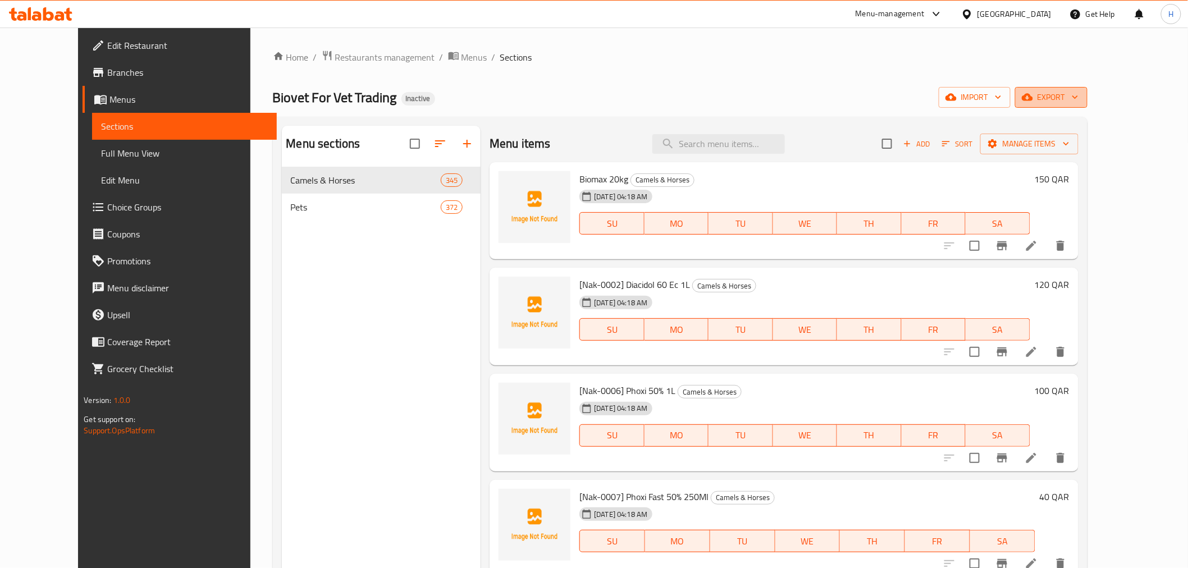
click at [1078, 95] on span "export" at bounding box center [1051, 97] width 54 height 14
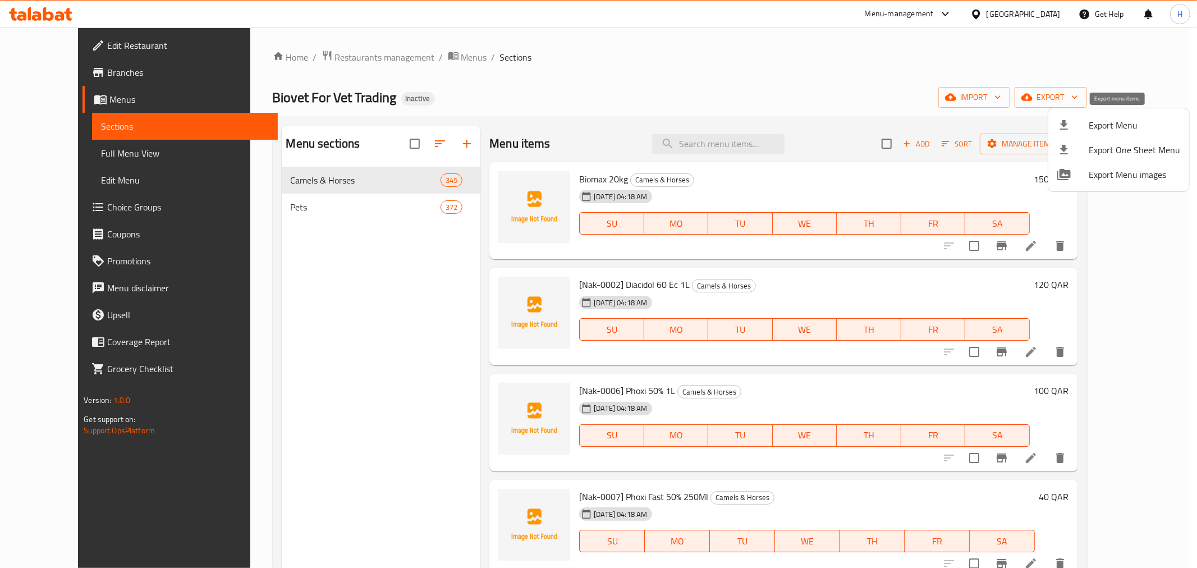
click at [1118, 126] on span "Export Menu" at bounding box center [1134, 124] width 91 height 13
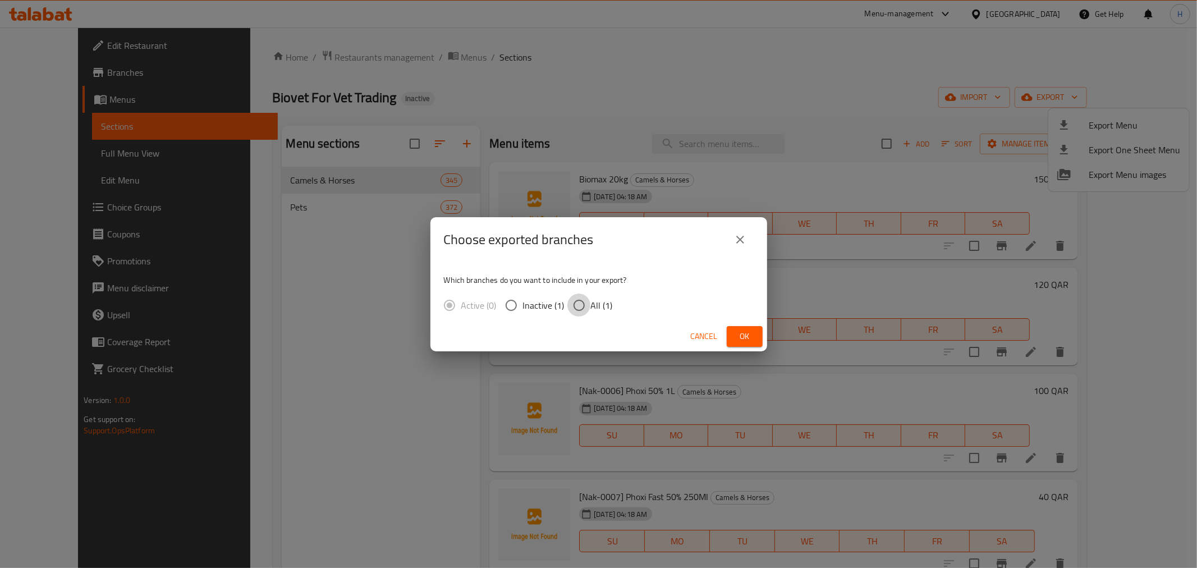
click at [579, 298] on input "All (1)" at bounding box center [580, 306] width 24 height 24
radio input "true"
click at [759, 341] on button "Ok" at bounding box center [745, 336] width 36 height 21
